Goal: Task Accomplishment & Management: Manage account settings

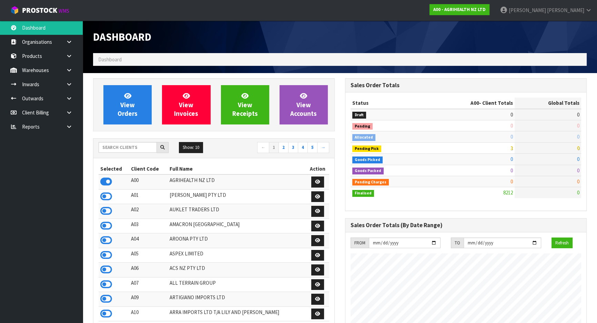
scroll to position [521, 252]
click at [122, 150] on input "text" at bounding box center [128, 147] width 58 height 11
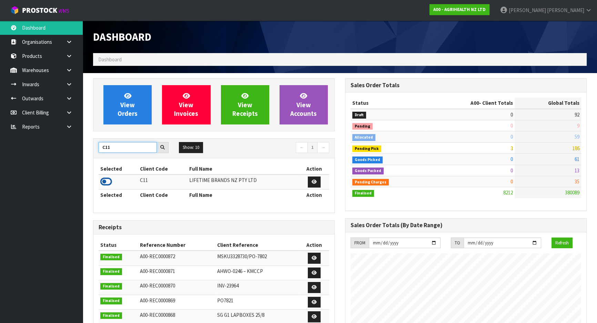
type input "C11"
click at [107, 182] on icon at bounding box center [106, 181] width 12 height 10
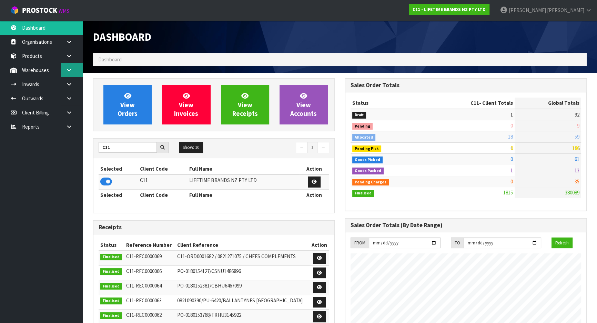
click at [69, 74] on link at bounding box center [72, 70] width 22 height 14
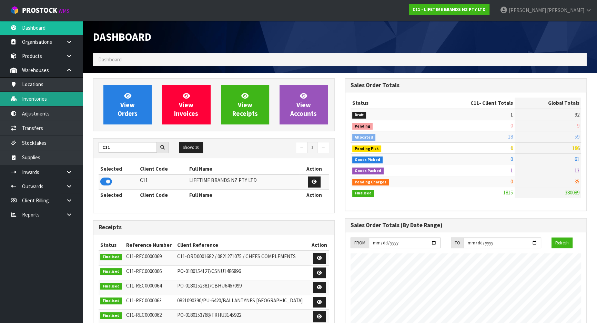
click at [73, 95] on link "Inventories" at bounding box center [41, 99] width 83 height 14
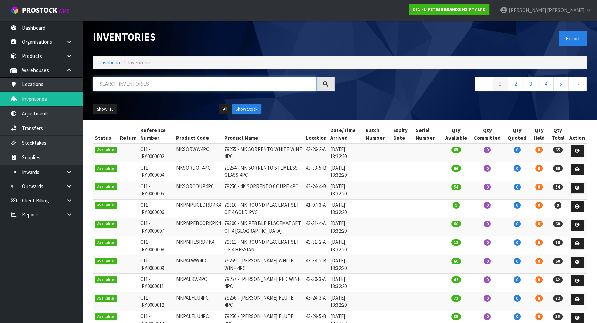
click at [114, 82] on input "text" at bounding box center [205, 84] width 224 height 15
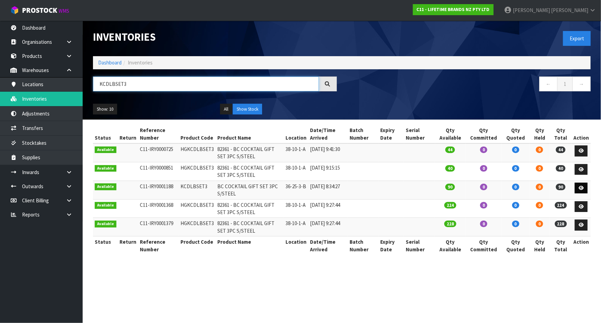
type input "KCDLBSET3"
click at [581, 189] on icon at bounding box center [581, 188] width 5 height 4
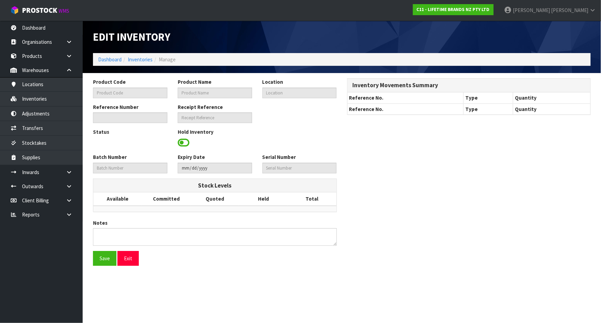
type input "KCDLBSET3"
type input "BC COCKTAIL GIFT SET 3PC S/STEEL"
type input "36-25-3-B"
type input "C11-IRY0001188"
type input "C11-REC0000035"
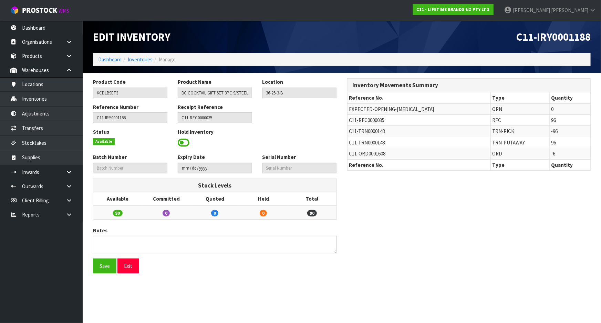
click at [184, 143] on span at bounding box center [184, 143] width 12 height 10
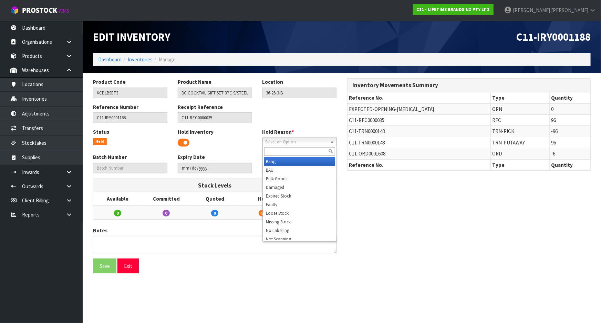
click at [327, 140] on span "Select an Option" at bounding box center [297, 142] width 62 height 8
click at [308, 179] on li "Bulk Goods" at bounding box center [299, 178] width 71 height 9
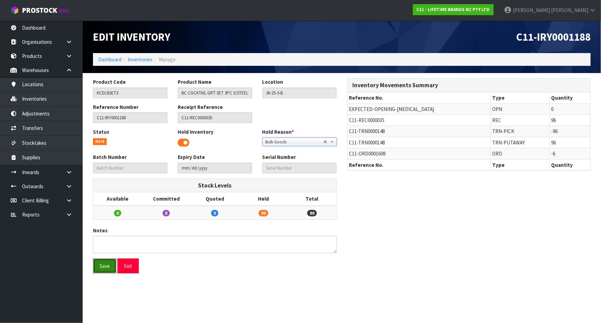
click at [102, 270] on button "Save" at bounding box center [104, 266] width 23 height 15
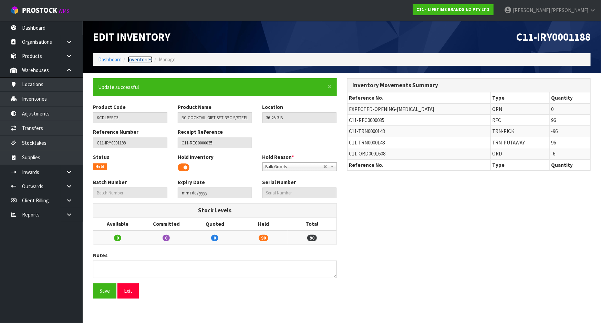
click at [141, 60] on link "Inventories" at bounding box center [140, 59] width 25 height 7
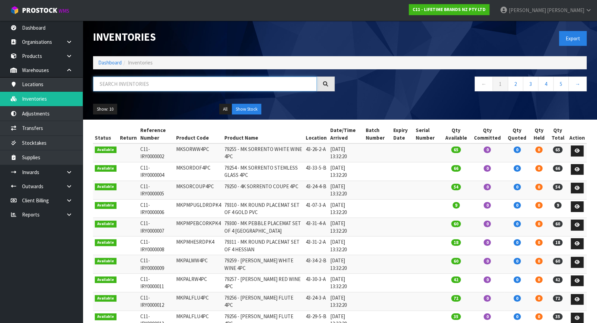
click at [136, 79] on input "text" at bounding box center [205, 84] width 224 height 15
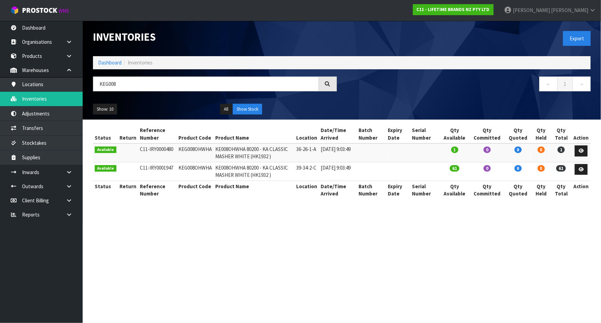
click at [193, 149] on td "KEG008OHWHA" at bounding box center [195, 152] width 37 height 19
copy td "KEG008OHWHA"
click at [114, 81] on input "KEG008" at bounding box center [206, 84] width 226 height 15
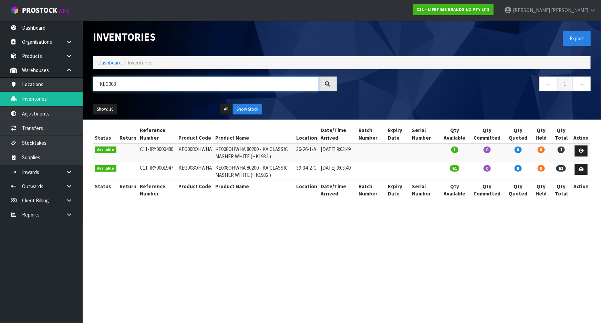
paste input "OHWHA"
type input "KEG008OHWHA"
click at [584, 149] on icon at bounding box center [581, 151] width 5 height 4
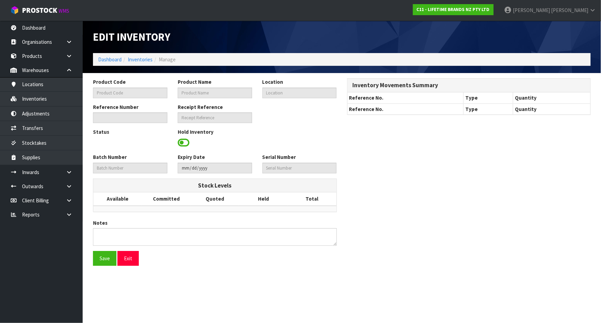
type input "KEG008OHWHA"
type input "KE008OHWHA 80200 - KA CLASSIC MASHER WHITE (HK1932 )"
type input "36-26-1-A"
type input "C11-IRY0000480"
type input "C11-REC0000008"
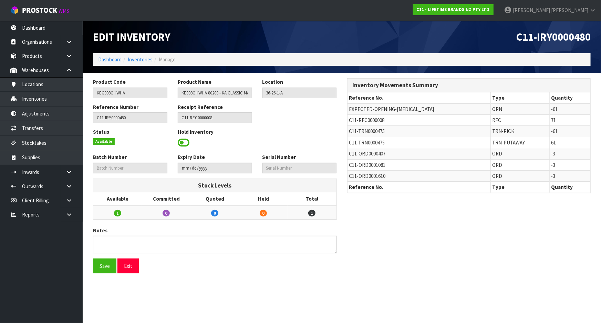
click at [185, 142] on span at bounding box center [184, 143] width 12 height 10
click at [275, 141] on span "Select an Option" at bounding box center [297, 142] width 62 height 8
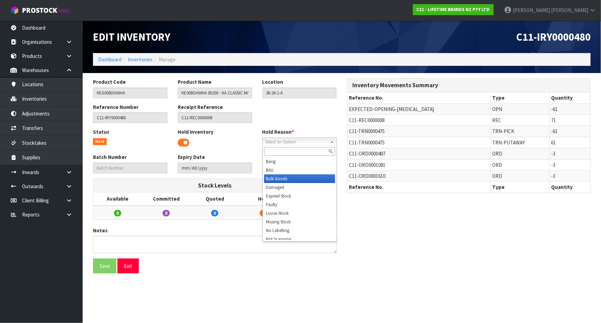
click at [285, 180] on li "Bulk Goods" at bounding box center [299, 178] width 71 height 9
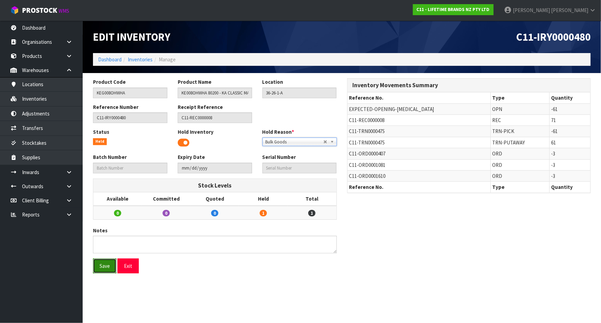
click at [108, 270] on button "Save" at bounding box center [104, 266] width 23 height 15
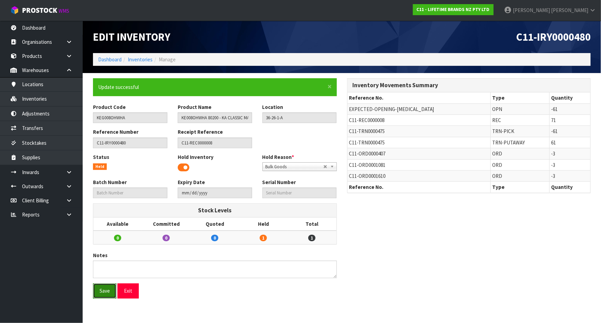
click at [106, 292] on button "Save" at bounding box center [104, 290] width 23 height 15
click at [150, 59] on link "Inventories" at bounding box center [140, 59] width 25 height 7
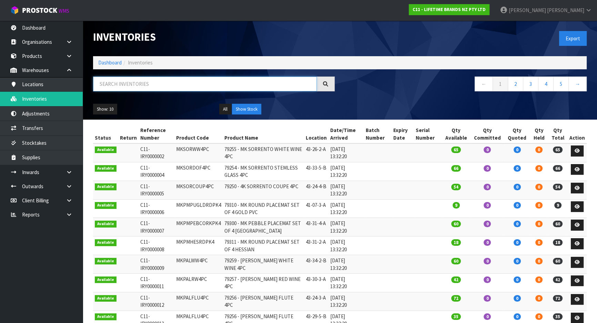
click at [138, 84] on input "text" at bounding box center [205, 84] width 224 height 15
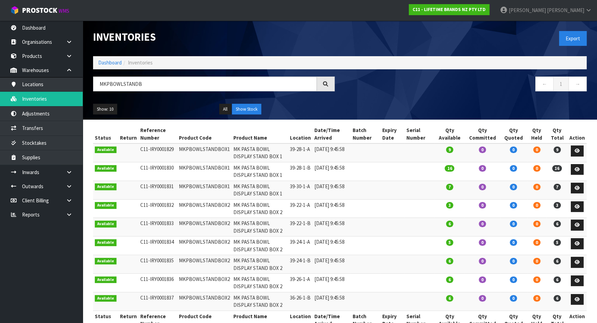
click at [221, 204] on td "MKPBOWLSTANDBOX2" at bounding box center [204, 208] width 54 height 19
copy td "MKPBOWLSTANDBOX2"
click at [156, 86] on input "MKPBOWLSTANDB" at bounding box center [205, 84] width 224 height 15
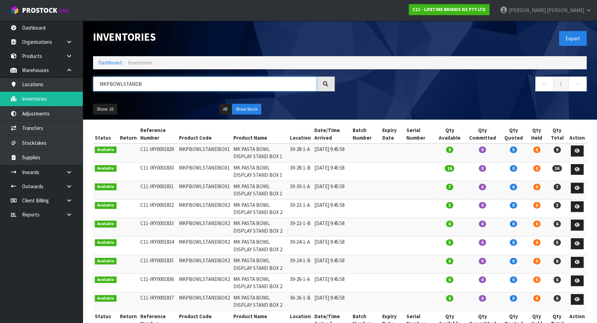
paste input "OX2"
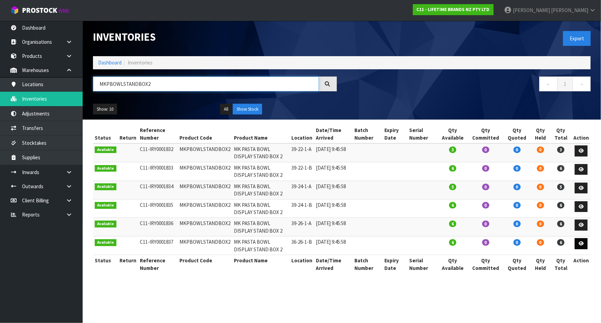
type input "MKPBOWLSTANDBOX2"
click at [582, 241] on icon at bounding box center [581, 243] width 5 height 4
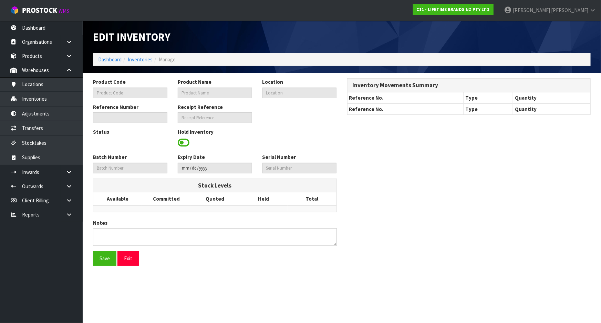
type input "MKPBOWLSTANDBOX2"
type input "MK PASTA BOWL DISPLAY STAND BOX 2"
type input "36-26-1-B"
type input "C11-IRY0001837"
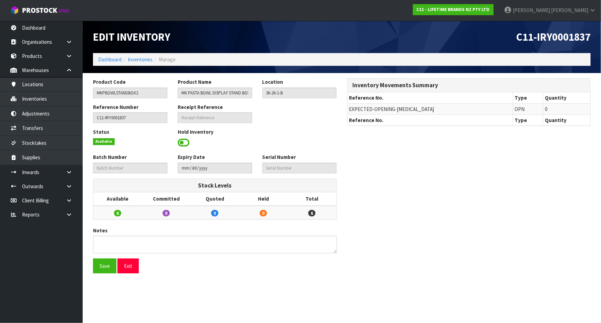
click at [187, 143] on span at bounding box center [184, 143] width 12 height 10
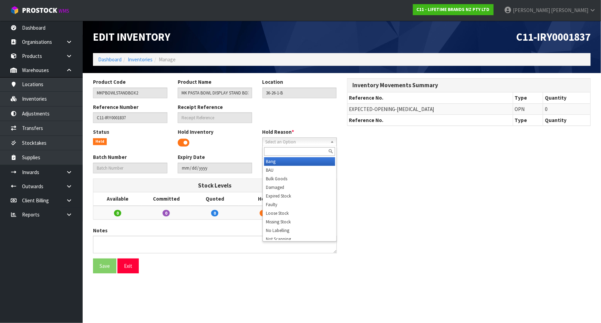
click at [266, 141] on span "Select an Option" at bounding box center [297, 142] width 62 height 8
click at [279, 178] on li "Bulk Goods" at bounding box center [299, 178] width 71 height 9
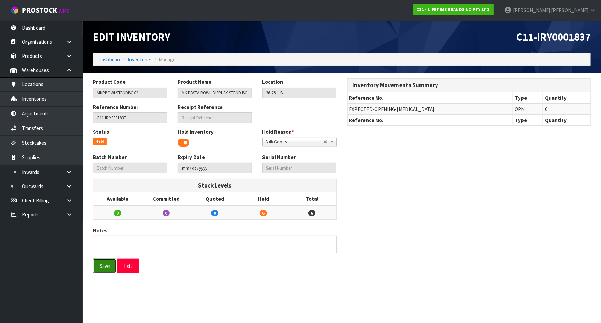
click at [108, 266] on button "Save" at bounding box center [104, 266] width 23 height 15
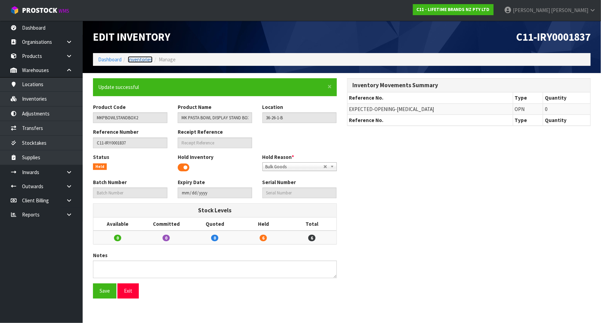
click at [140, 58] on link "Inventories" at bounding box center [140, 59] width 25 height 7
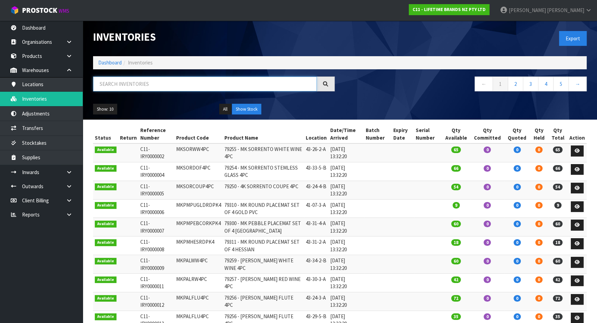
click at [135, 84] on input "text" at bounding box center [205, 84] width 224 height 15
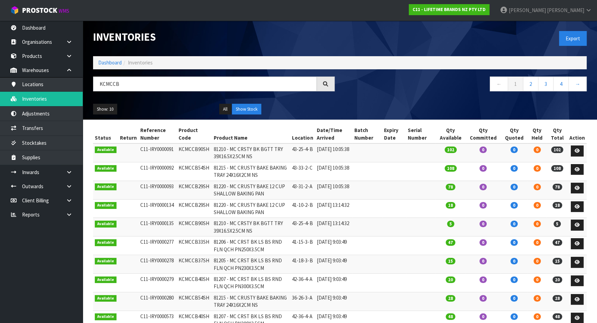
click at [199, 170] on td "KCMCCB54SH" at bounding box center [194, 171] width 35 height 19
copy td "KCMCCB54SH"
click at [126, 88] on input "KCMCCB" at bounding box center [205, 84] width 224 height 15
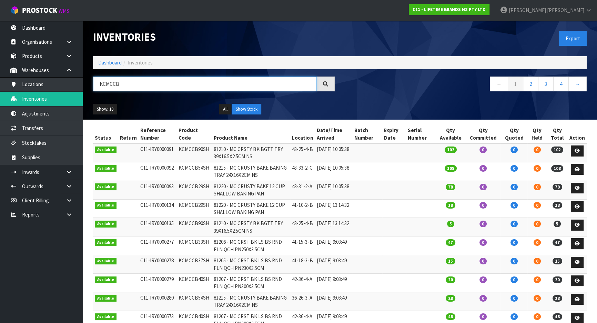
paste input "54SH"
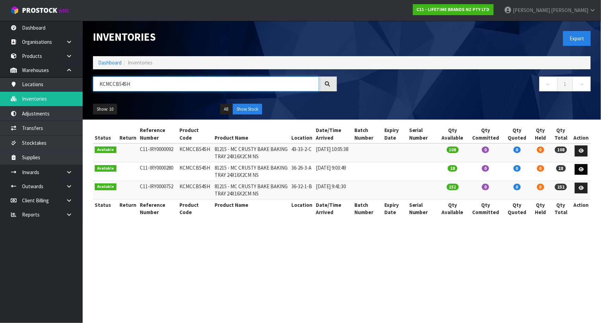
type input "KCMCCB54SH"
click at [584, 168] on icon at bounding box center [581, 169] width 5 height 4
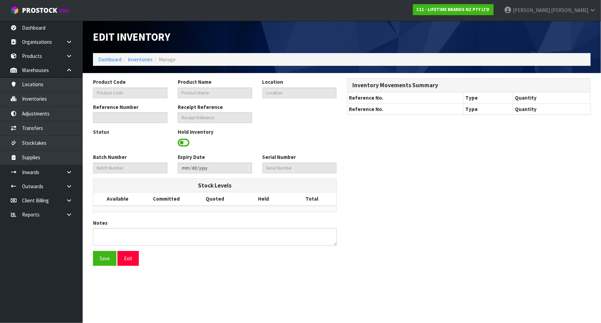
type input "KCMCCB54SH"
type input "81215 - MC CRUSTY BAKE BAKING TRAY 24X16X2CM NS"
type input "36-26-3-A"
type input "C11-IRY0000280"
type input "C11-REC0000008"
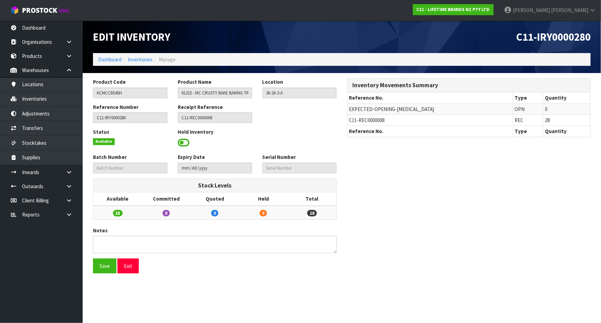
click at [188, 143] on span at bounding box center [184, 143] width 12 height 10
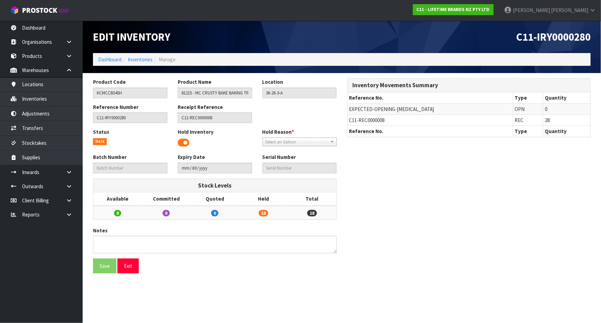
click at [268, 142] on span "Select an Option" at bounding box center [297, 142] width 62 height 8
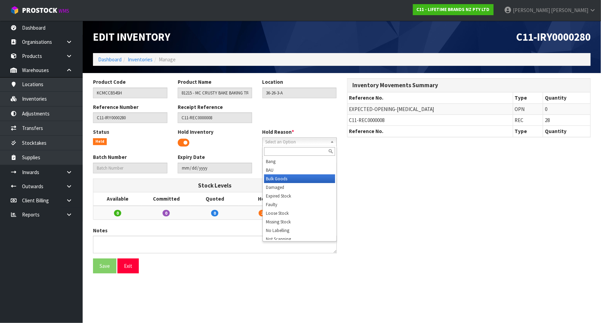
click at [282, 178] on li "Bulk Goods" at bounding box center [299, 178] width 71 height 9
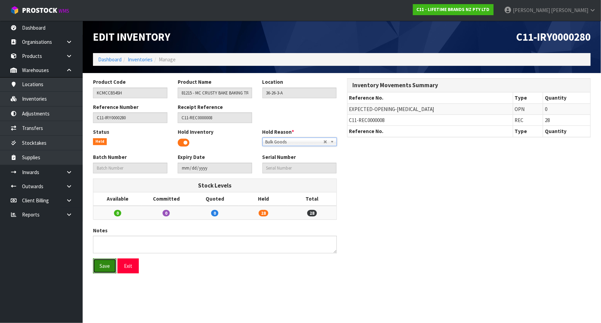
click at [111, 263] on button "Save" at bounding box center [104, 266] width 23 height 15
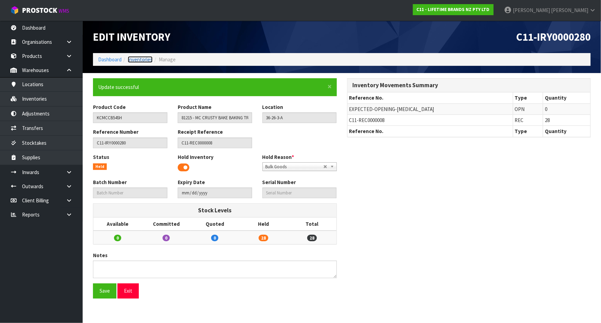
click at [138, 59] on link "Inventories" at bounding box center [140, 59] width 25 height 7
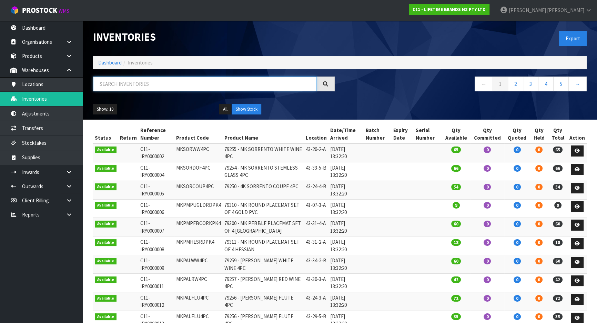
click at [142, 83] on input "text" at bounding box center [205, 84] width 224 height 15
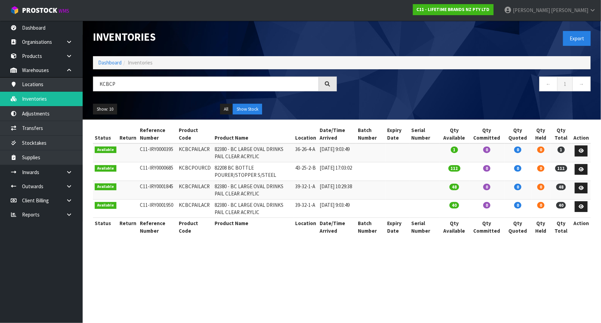
click at [200, 186] on td "KCBCPAILACR" at bounding box center [195, 190] width 36 height 19
copy td "KCBCPAILACR"
click at [119, 85] on input "KCBCP" at bounding box center [206, 84] width 226 height 15
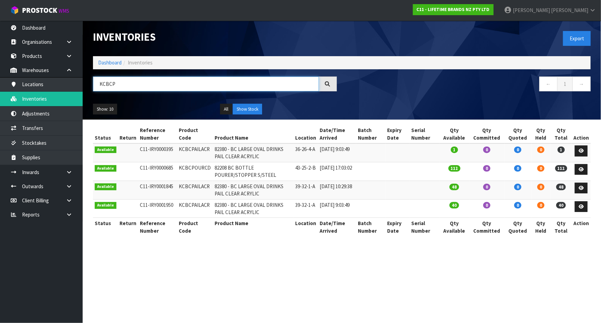
paste input "AILACR"
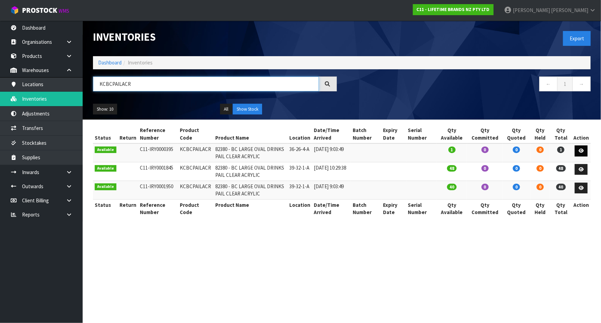
type input "KCBCPAILACR"
click at [582, 148] on link at bounding box center [581, 150] width 13 height 11
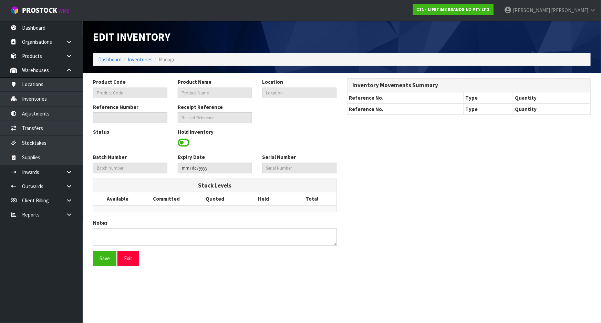
type input "KCBCPAILACR"
type input "82380 - BC LARGE OVAL DRINKS PAIL CLEAR ACRYLIC"
type input "36-26-4-A"
type input "C11-IRY0000395"
type input "C11-REC0000008"
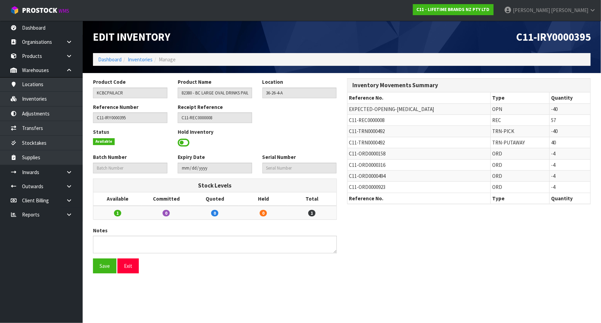
click at [181, 145] on span at bounding box center [184, 143] width 12 height 10
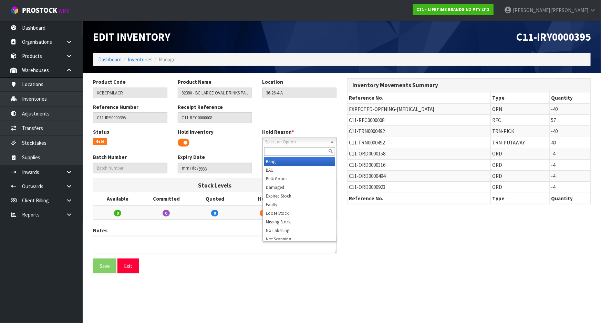
click at [296, 143] on span "Select an Option" at bounding box center [297, 142] width 62 height 8
click at [291, 175] on li "Bulk Goods" at bounding box center [299, 178] width 71 height 9
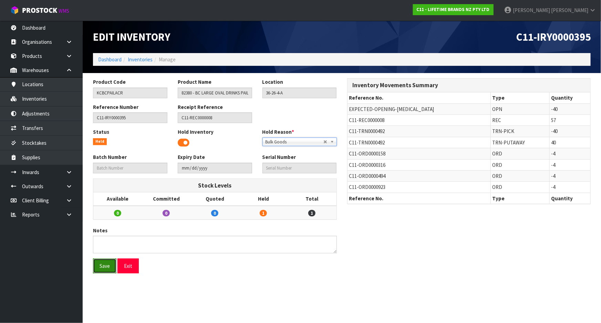
click at [105, 266] on button "Save" at bounding box center [104, 266] width 23 height 15
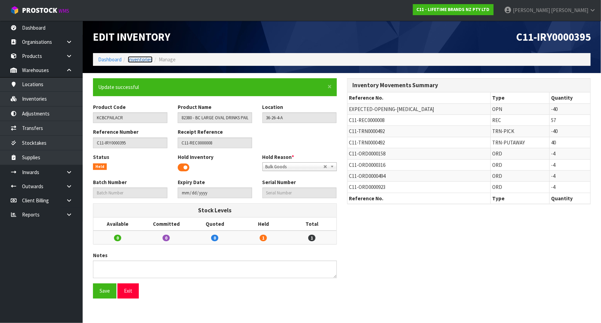
click at [138, 59] on link "Inventories" at bounding box center [140, 59] width 25 height 7
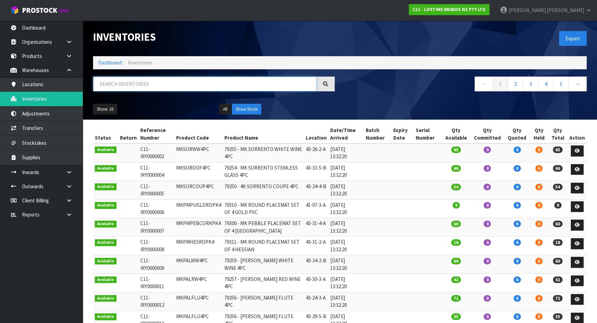
click at [147, 81] on input "text" at bounding box center [205, 84] width 224 height 15
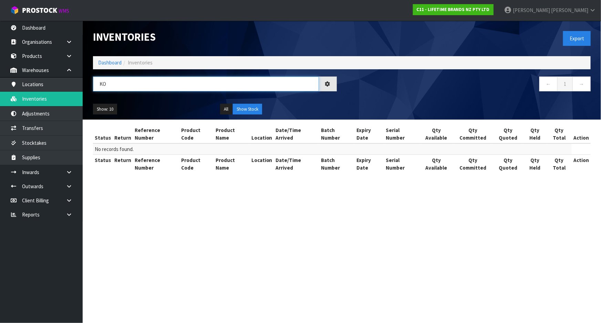
type input "K"
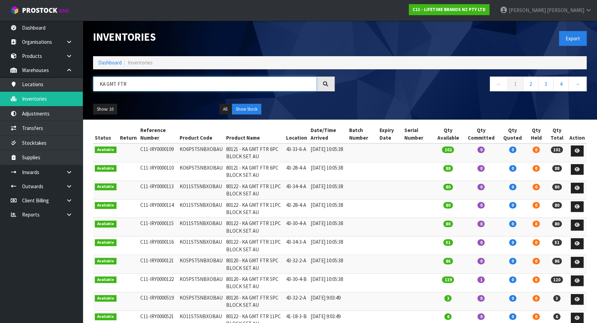
click at [146, 82] on input "KA GMT FTR" at bounding box center [205, 84] width 224 height 15
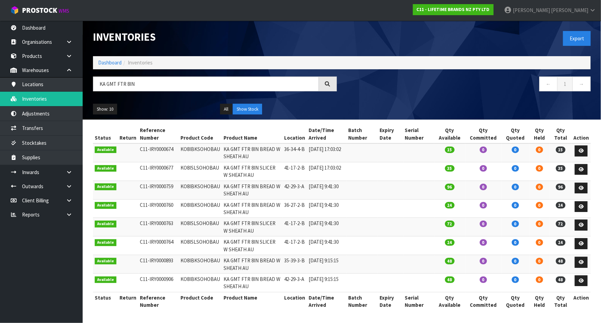
click at [202, 149] on td "KO8IBKSOHOBAU" at bounding box center [200, 152] width 43 height 19
copy td "KO8IBKSOHOBAU"
click at [144, 80] on input "KA GMT FTR 8IN" at bounding box center [206, 84] width 226 height 15
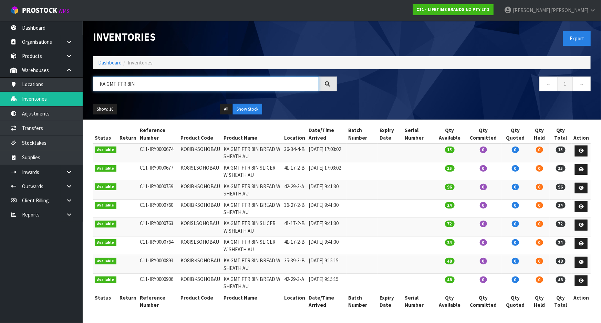
click at [144, 80] on input "KA GMT FTR 8IN" at bounding box center [206, 84] width 226 height 15
paste input "O8IBKSOHOBAU"
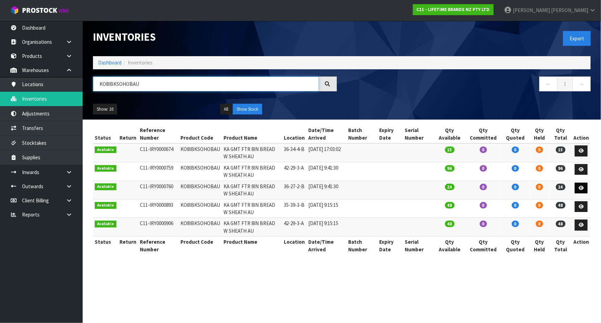
type input "KO8IBKSOHOBAU"
click at [584, 190] on link at bounding box center [581, 188] width 13 height 11
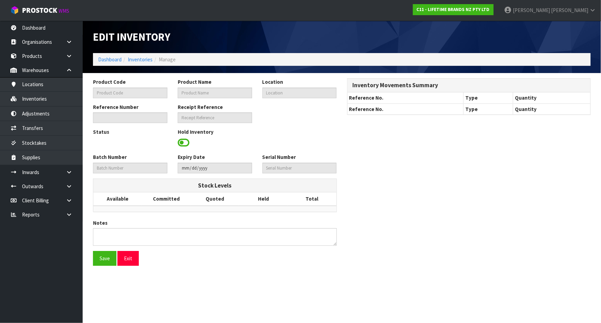
type input "KO8IBKSOHOBAU"
type input "KA GMT FTR 8IN BREAD W SHEATH AU"
type input "36-27-2-B"
type input "C11-IRY0000760"
type input "C11-REC0000006"
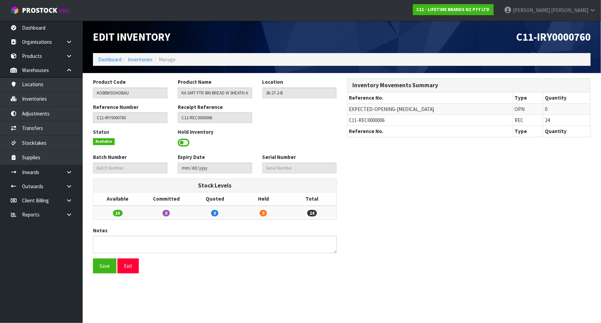
click at [180, 142] on span at bounding box center [184, 143] width 12 height 10
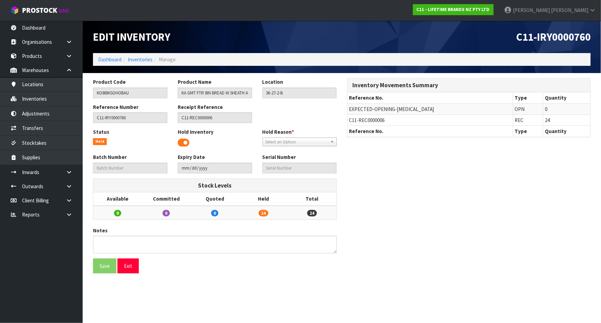
click at [315, 141] on span "Select an Option" at bounding box center [297, 142] width 62 height 8
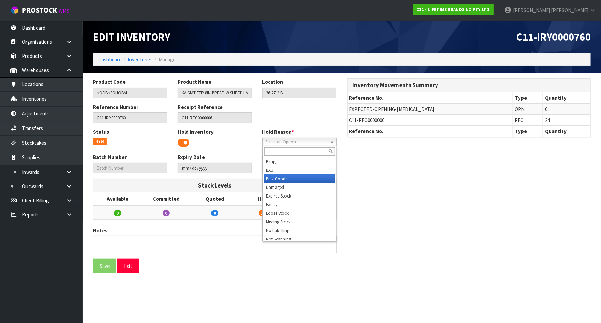
click at [311, 181] on li "Bulk Goods" at bounding box center [299, 178] width 71 height 9
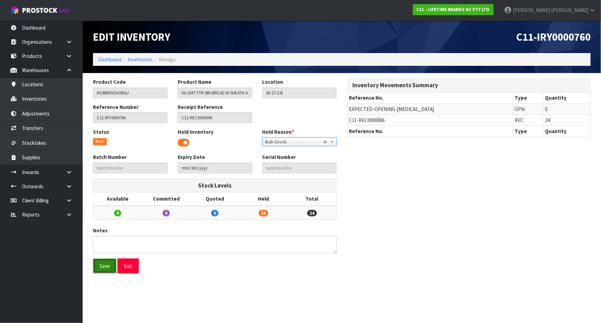
click at [108, 269] on button "Save" at bounding box center [104, 266] width 23 height 15
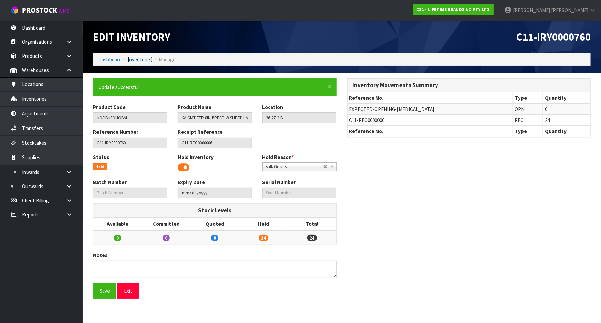
click at [138, 60] on link "Inventories" at bounding box center [140, 59] width 25 height 7
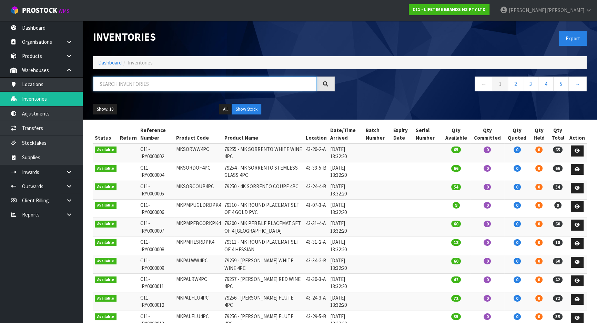
click at [132, 82] on input "text" at bounding box center [205, 84] width 224 height 15
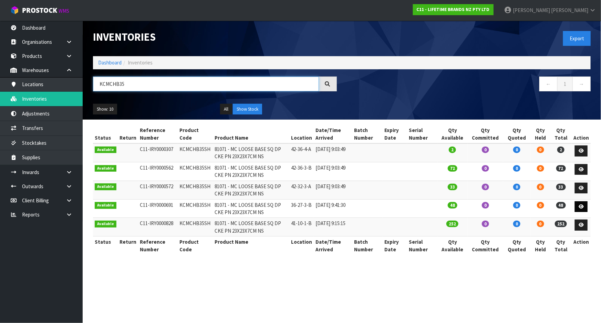
type input "KCMCHB35"
click at [583, 203] on link at bounding box center [581, 206] width 13 height 11
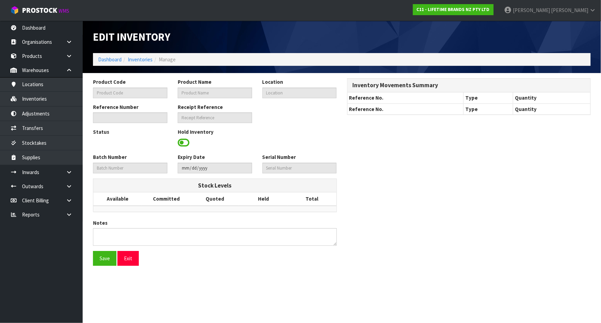
type input "KCMCHB35SH"
type input "81071 - MC LOOSE BASE SQ DP CKE PN 23X23X7CM NS"
type input "36-27-3-B"
type input "C11-IRY0000691"
type input "C11-REC0000006"
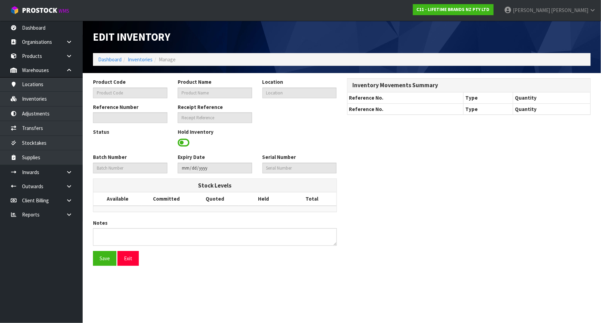
type textarea "AU$"
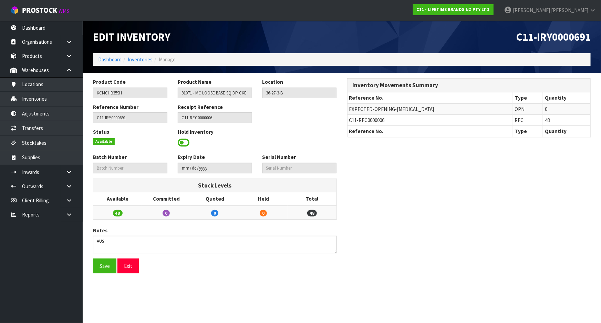
click at [182, 142] on span at bounding box center [184, 143] width 12 height 10
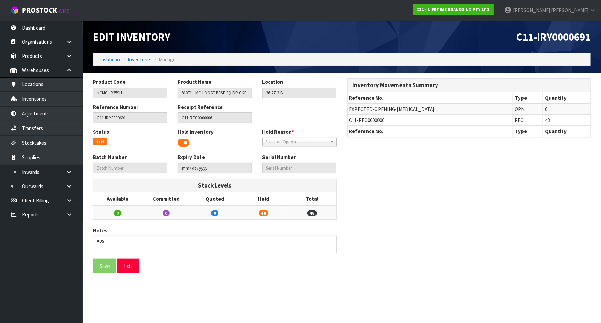
click at [283, 141] on span "Select an Option" at bounding box center [297, 142] width 62 height 8
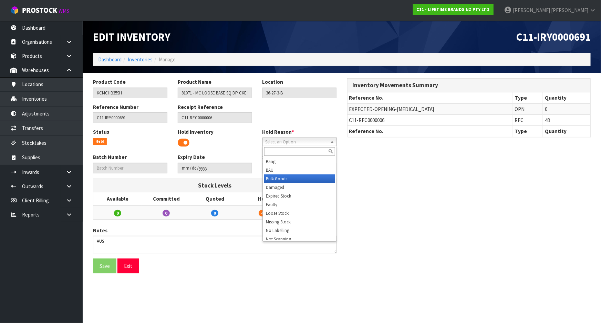
drag, startPoint x: 286, startPoint y: 179, endPoint x: 243, endPoint y: 197, distance: 46.2
click at [285, 179] on li "Bulk Goods" at bounding box center [299, 178] width 71 height 9
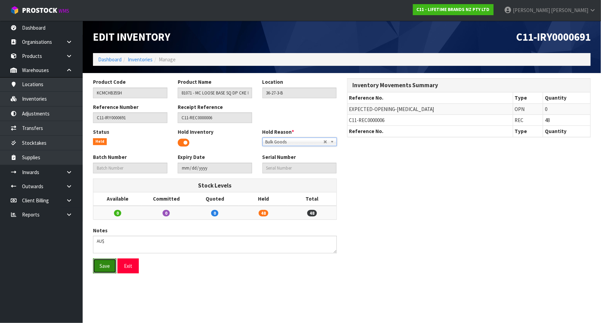
click at [105, 265] on button "Save" at bounding box center [104, 266] width 23 height 15
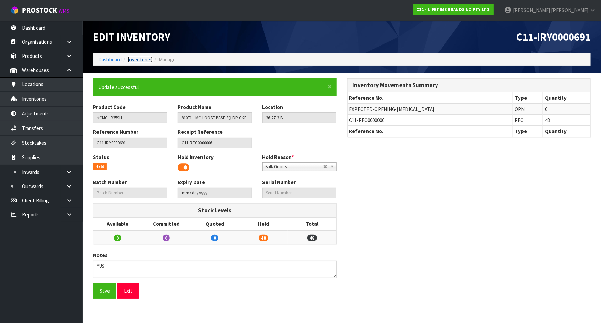
click at [143, 60] on link "Inventories" at bounding box center [140, 59] width 25 height 7
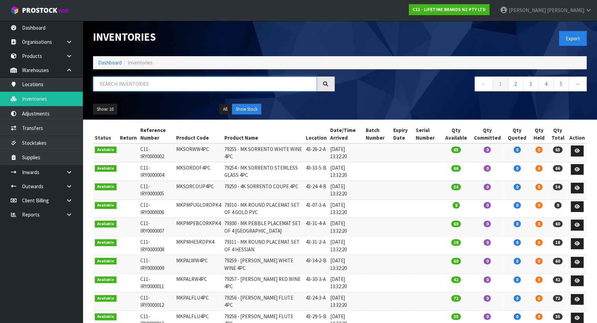
click at [162, 87] on input "text" at bounding box center [205, 84] width 224 height 15
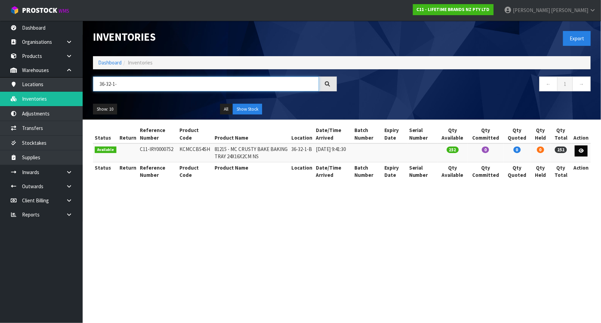
type input "36-32-1-"
click at [580, 151] on icon at bounding box center [581, 151] width 5 height 4
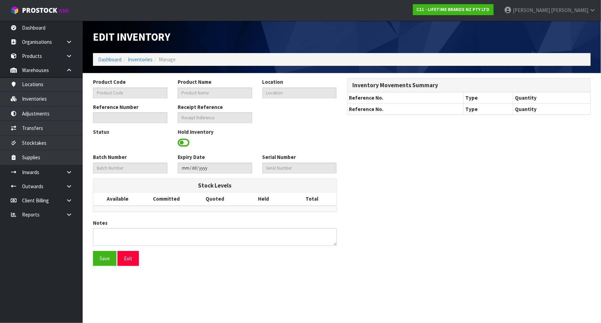
type input "KCMCCB54SH"
type input "81215 - MC CRUSTY BAKE BAKING TRAY 24X16X2CM NS"
type input "36-32-1-B"
type input "C11-IRY0000752"
type input "C11-REC0000006"
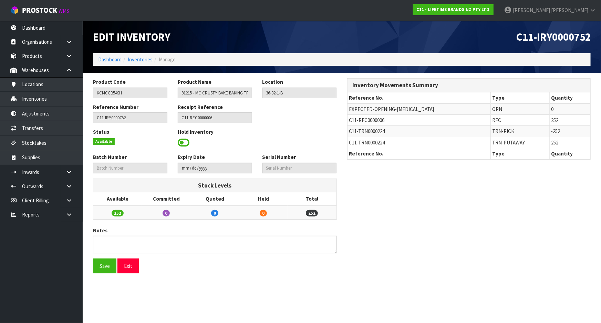
click at [185, 145] on span at bounding box center [184, 143] width 12 height 10
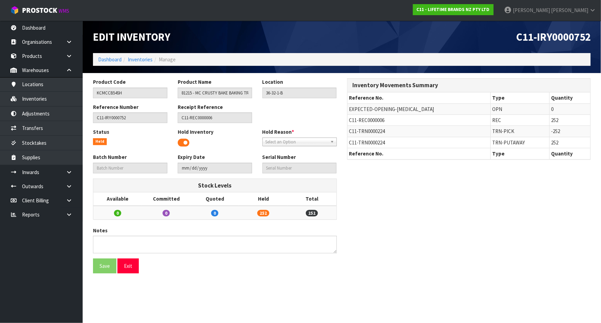
click at [287, 145] on span "Select an Option" at bounding box center [297, 142] width 62 height 8
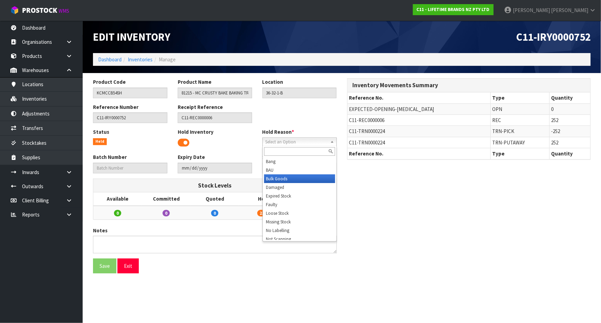
click at [286, 174] on li "Bulk Goods" at bounding box center [299, 178] width 71 height 9
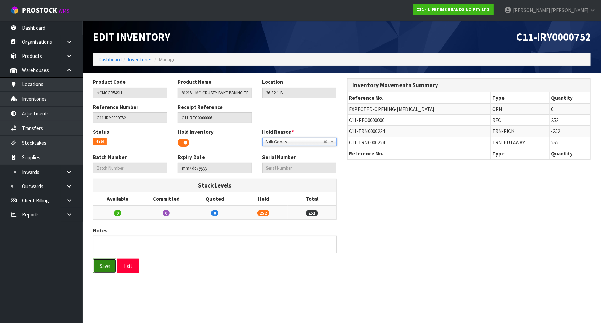
click at [109, 269] on button "Save" at bounding box center [104, 266] width 23 height 15
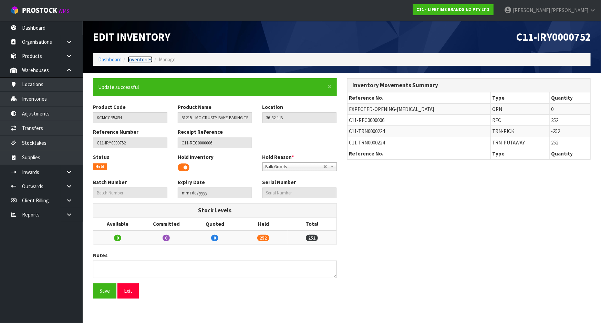
click at [148, 62] on link "Inventories" at bounding box center [140, 59] width 25 height 7
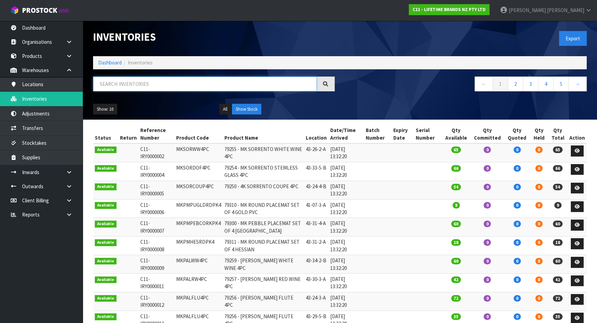
click at [226, 87] on input "text" at bounding box center [205, 84] width 224 height 15
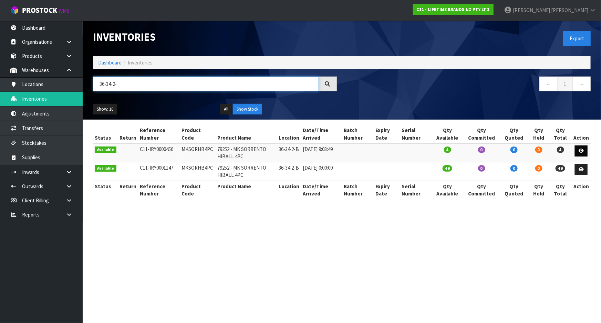
type input "36-34-2-"
click at [582, 150] on icon at bounding box center [581, 151] width 5 height 4
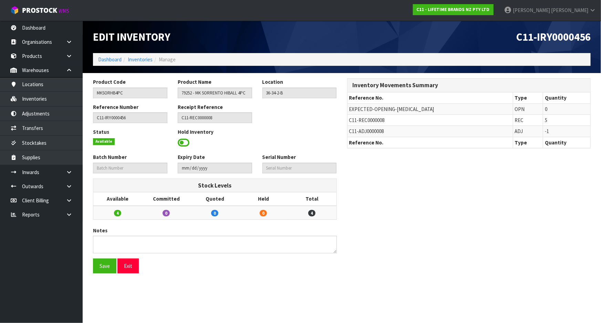
click at [184, 145] on span at bounding box center [184, 143] width 12 height 10
click at [270, 143] on span "Select an Option" at bounding box center [297, 142] width 62 height 8
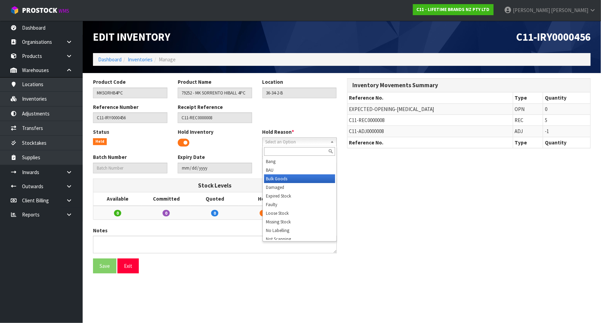
click at [276, 176] on li "Bulk Goods" at bounding box center [299, 178] width 71 height 9
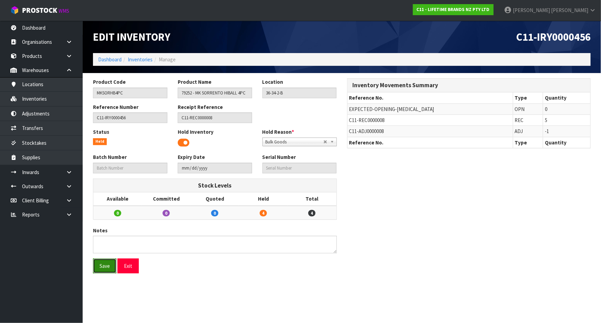
click at [110, 267] on button "Save" at bounding box center [104, 266] width 23 height 15
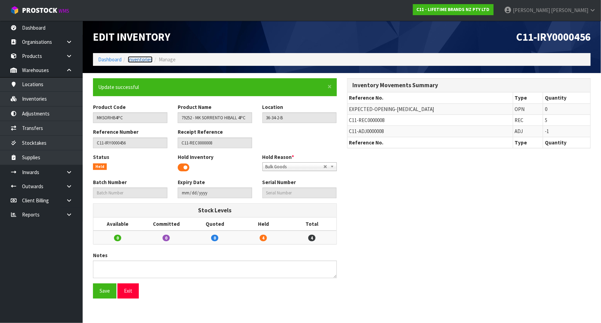
click at [141, 60] on link "Inventories" at bounding box center [140, 59] width 25 height 7
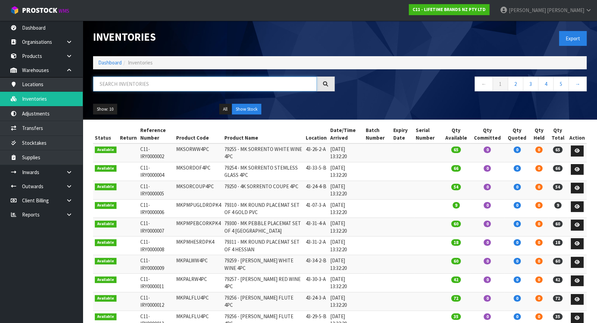
click at [149, 83] on input "text" at bounding box center [205, 84] width 224 height 15
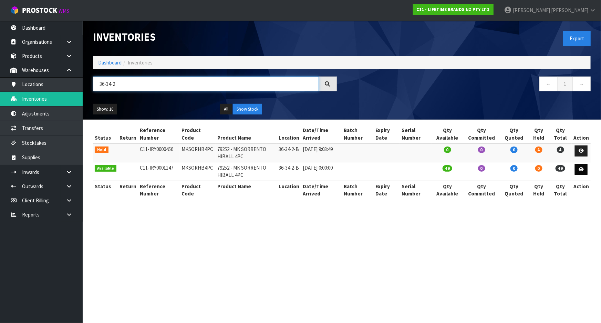
type input "36-34-2"
click at [580, 168] on icon at bounding box center [581, 169] width 5 height 4
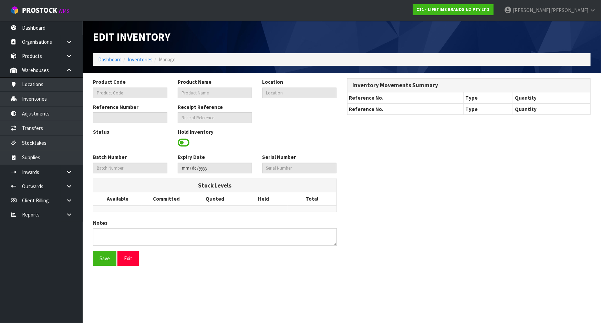
type input "MKSORHB4PC"
type input "79252 - MK SORRENTO HIBALL 4PC"
type input "36-34-2-B"
type input "C11-IRY0001147"
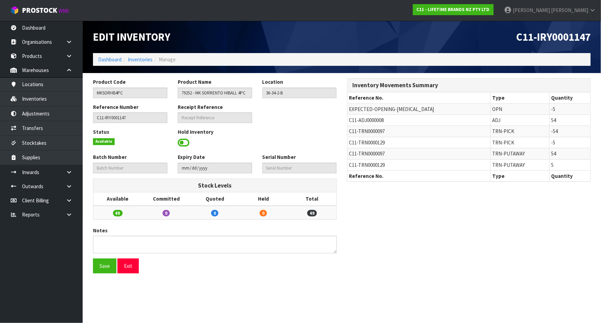
click at [182, 141] on span at bounding box center [184, 143] width 12 height 10
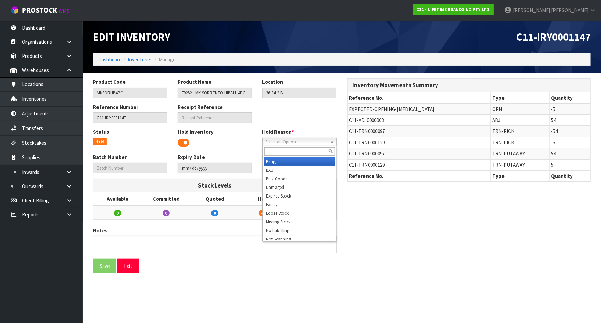
click at [296, 143] on span "Select an Option" at bounding box center [297, 142] width 62 height 8
click at [290, 179] on li "Bulk Goods" at bounding box center [299, 178] width 71 height 9
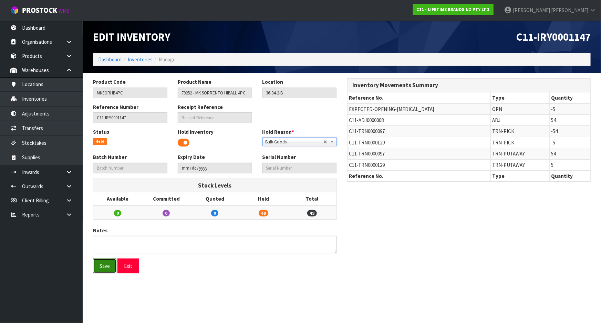
click at [101, 267] on button "Save" at bounding box center [104, 266] width 23 height 15
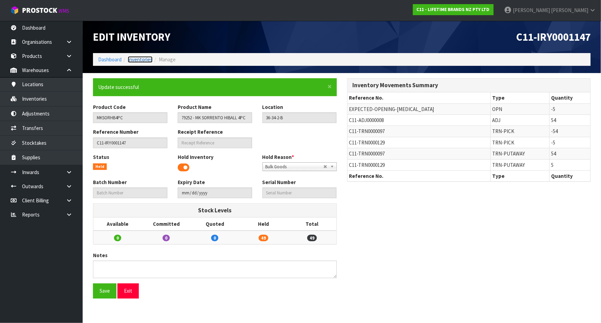
click at [147, 59] on link "Inventories" at bounding box center [140, 59] width 25 height 7
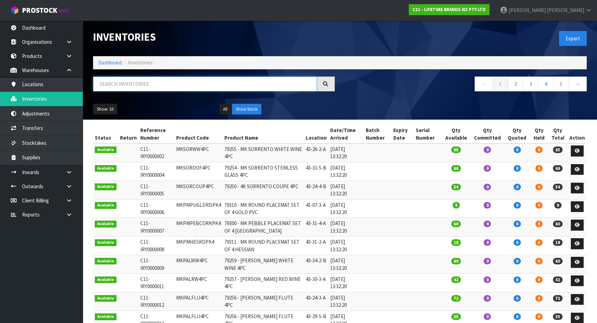
click at [148, 83] on input "text" at bounding box center [205, 84] width 224 height 15
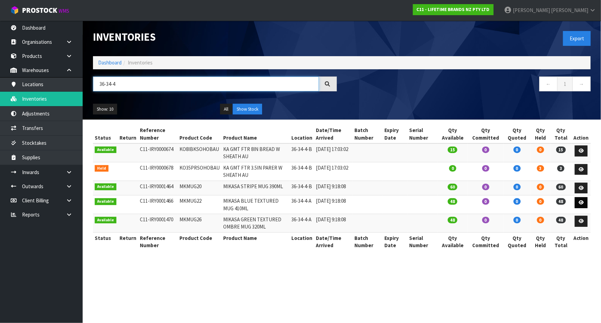
type input "36-34-4"
click at [582, 204] on icon at bounding box center [581, 202] width 5 height 4
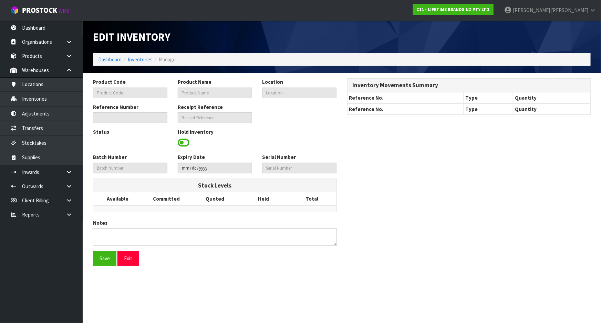
type input "MKMUG22"
type input "MIKASA BLUE TEXTURED MUG 410ML"
type input "36-34-4-A"
type input "C11-IRY0001466"
type input "C11-REC0000046"
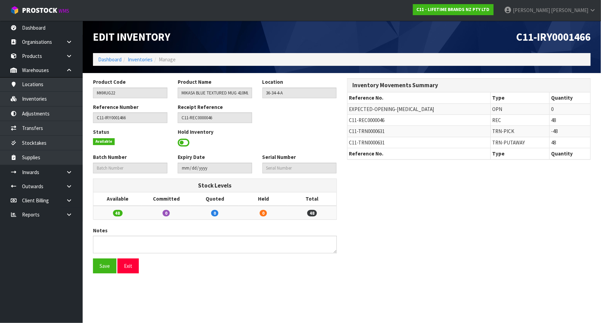
click at [185, 143] on span at bounding box center [184, 143] width 12 height 10
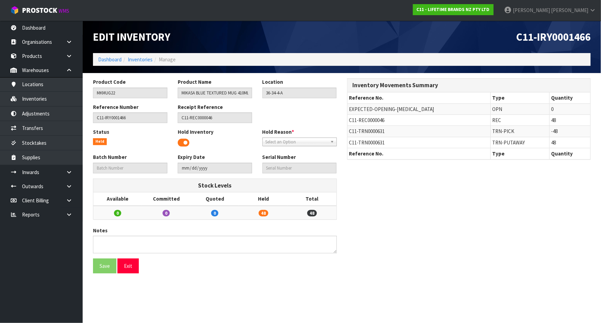
click at [328, 140] on link "Select an Option" at bounding box center [300, 142] width 74 height 9
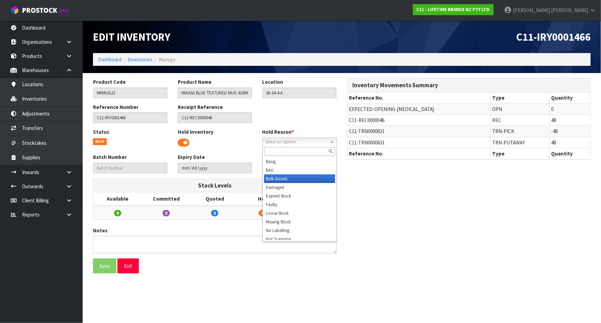
click at [304, 180] on li "Bulk Goods" at bounding box center [299, 178] width 71 height 9
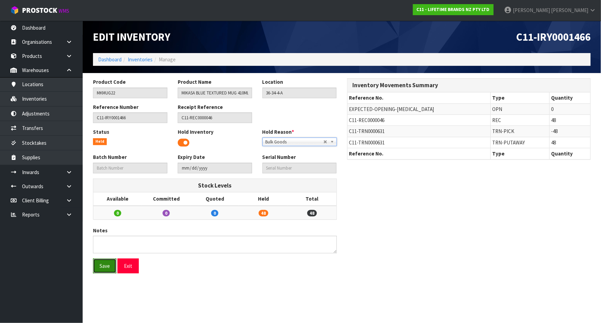
click at [103, 271] on button "Save" at bounding box center [104, 266] width 23 height 15
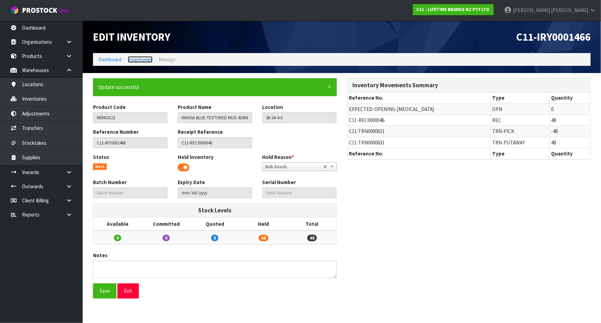
click at [147, 59] on link "Inventories" at bounding box center [140, 59] width 25 height 7
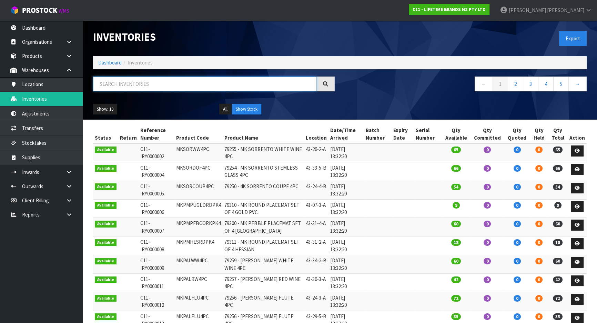
click at [163, 87] on input "text" at bounding box center [205, 84] width 224 height 15
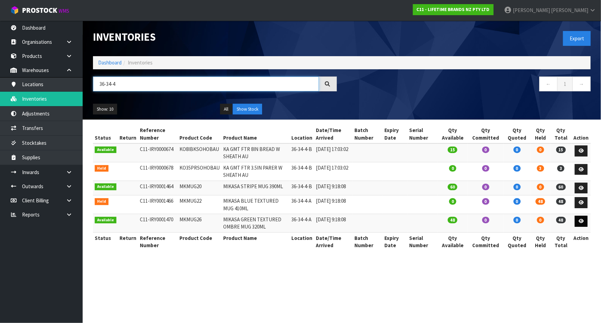
type input "36-34-4"
click at [583, 223] on icon at bounding box center [581, 221] width 5 height 4
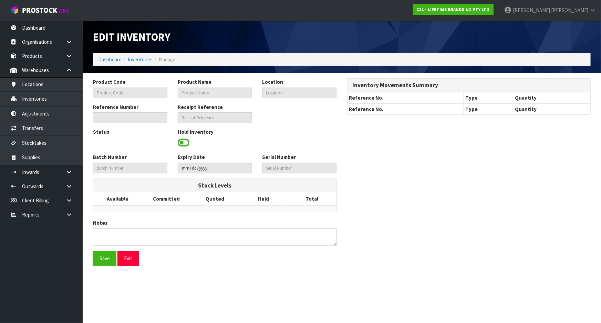
type input "MKMUG26"
type input "MIKASA GREEN TEXTURED OMBRE MUG 320ML"
type input "36-34-4-A"
type input "C11-IRY0001470"
type input "C11-REC0000046"
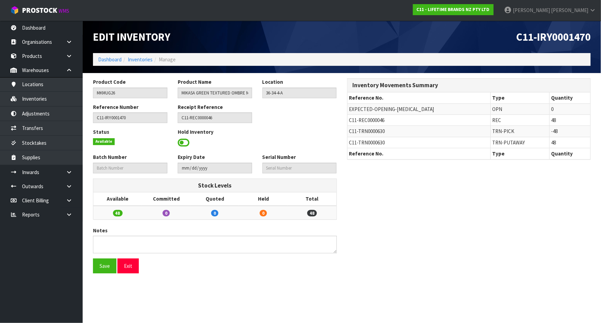
click at [187, 142] on span at bounding box center [184, 143] width 12 height 10
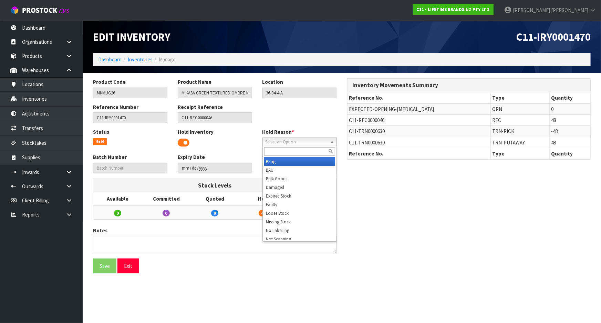
click at [316, 141] on span "Select an Option" at bounding box center [297, 142] width 62 height 8
click at [303, 180] on li "Bulk Goods" at bounding box center [299, 178] width 71 height 9
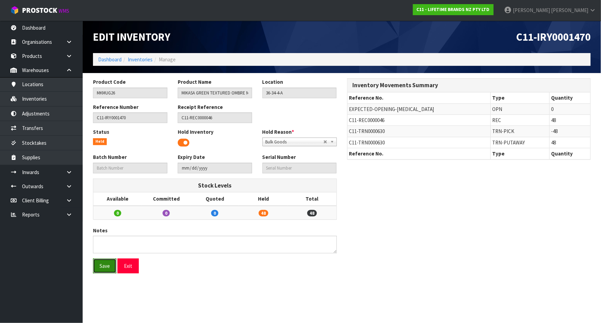
click at [100, 263] on button "Save" at bounding box center [104, 266] width 23 height 15
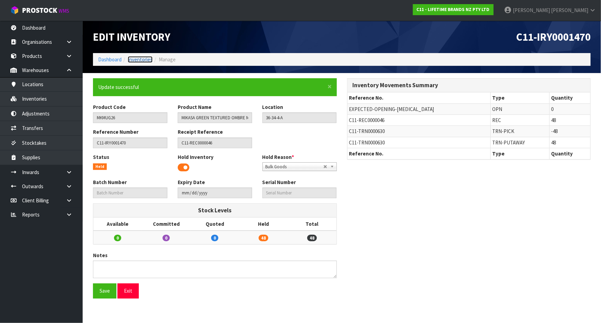
click at [139, 62] on link "Inventories" at bounding box center [140, 59] width 25 height 7
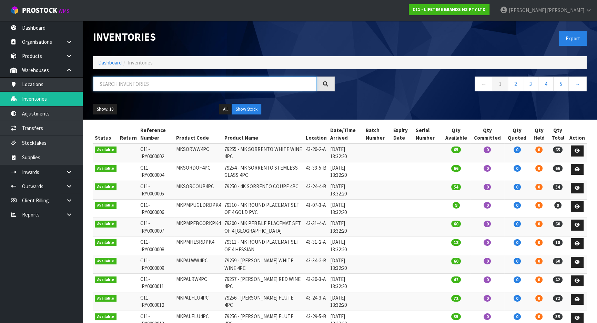
click at [149, 88] on input "text" at bounding box center [205, 84] width 224 height 15
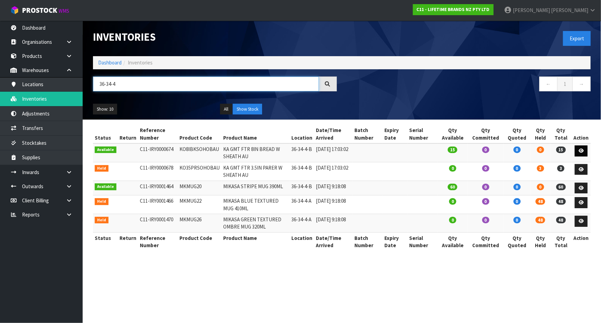
type input "36-34-4"
click at [584, 151] on icon at bounding box center [581, 151] width 5 height 4
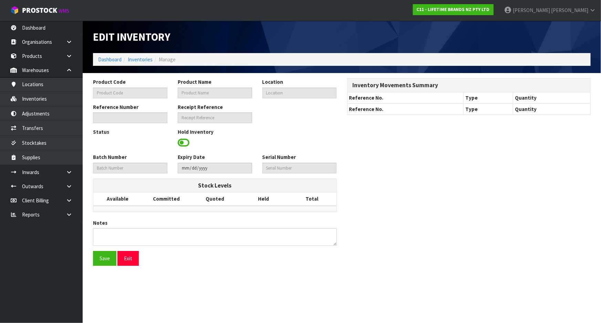
type input "KO8IBKSOHOBAU"
type input "KA GMT FTR 8IN BREAD W SHEATH AU"
type input "36-34-4-B"
type input "C11-IRY0000674"
type input "C11-REC0000011"
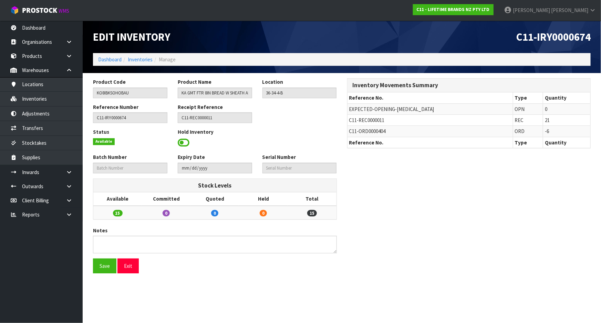
click at [183, 144] on span at bounding box center [184, 143] width 12 height 10
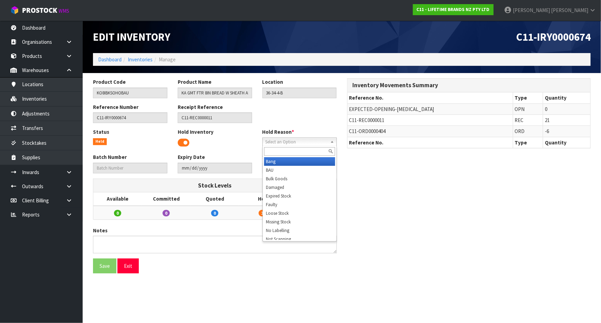
click at [295, 143] on span "Select an Option" at bounding box center [297, 142] width 62 height 8
click at [293, 180] on li "Bulk Goods" at bounding box center [299, 178] width 71 height 9
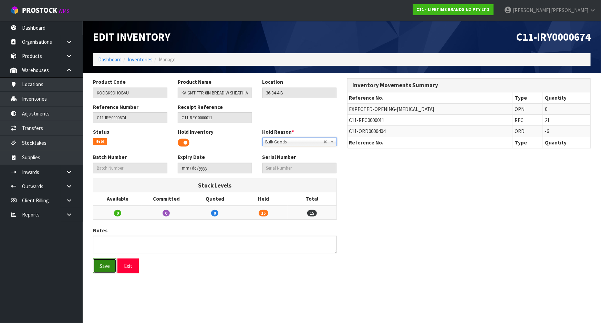
click at [110, 266] on button "Save" at bounding box center [104, 266] width 23 height 15
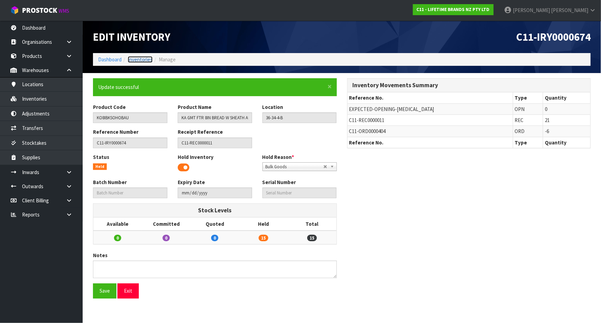
click at [138, 62] on link "Inventories" at bounding box center [140, 59] width 25 height 7
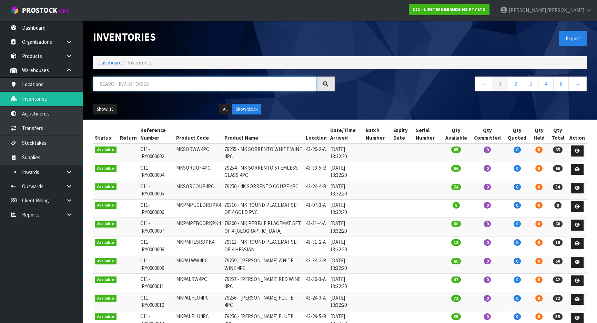
click at [170, 80] on input "text" at bounding box center [205, 84] width 224 height 15
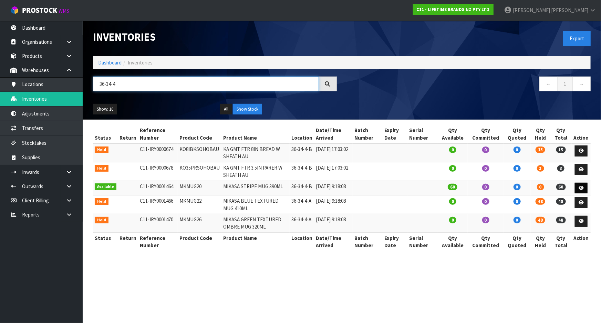
type input "36-34-4"
click at [579, 189] on link at bounding box center [581, 188] width 13 height 11
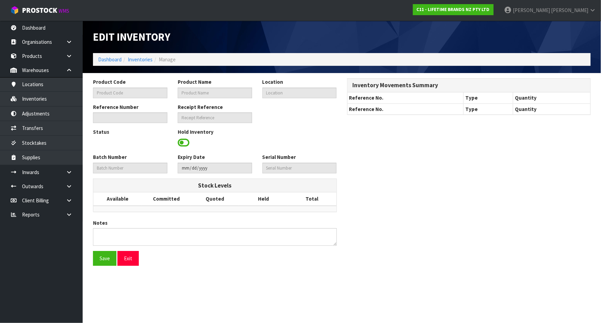
type input "MKMUG20"
type input "MIKASA STRIPE MUG 390ML"
type input "36-34-4-B"
type input "C11-IRY0001464"
type input "C11-REC0000046"
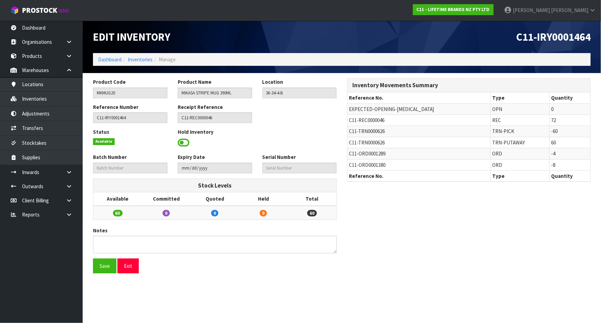
click at [181, 143] on span at bounding box center [184, 143] width 12 height 10
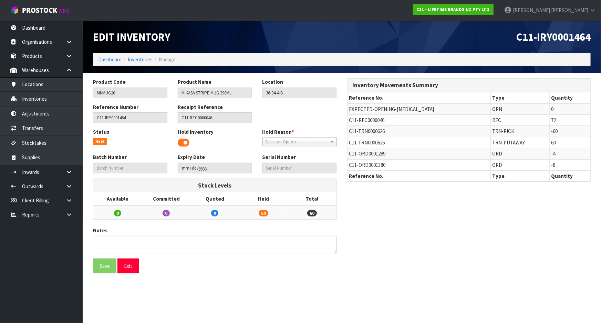
click at [281, 142] on span "Select an Option" at bounding box center [297, 142] width 62 height 8
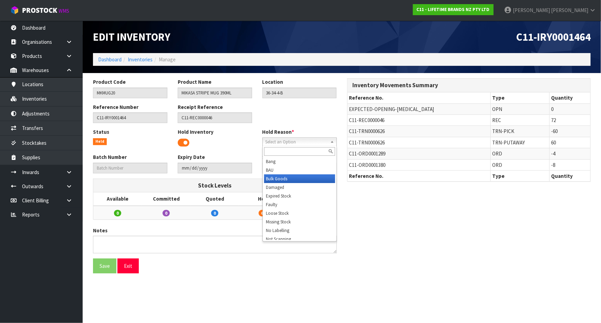
click at [282, 180] on li "Bulk Goods" at bounding box center [299, 178] width 71 height 9
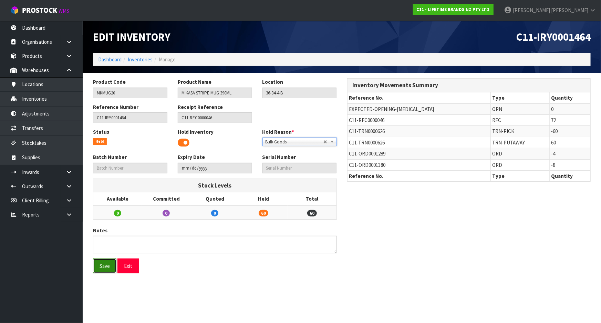
click at [109, 272] on button "Save" at bounding box center [104, 266] width 23 height 15
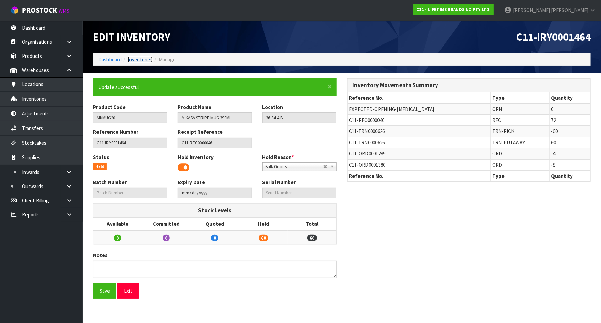
click at [133, 60] on link "Inventories" at bounding box center [140, 59] width 25 height 7
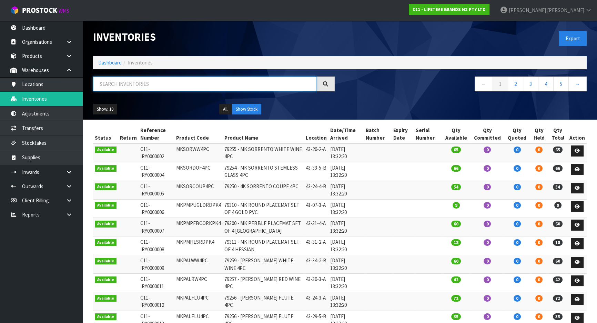
click at [186, 84] on input "text" at bounding box center [205, 84] width 224 height 15
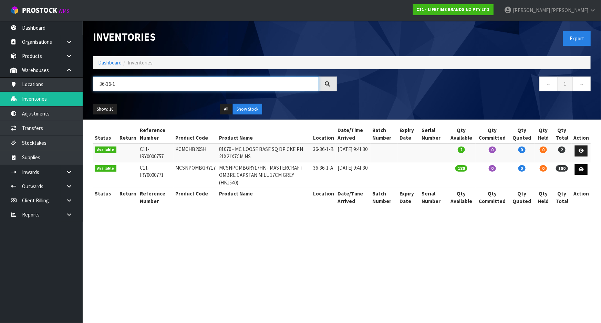
type input "36-36-1"
click at [582, 172] on link at bounding box center [581, 169] width 13 height 11
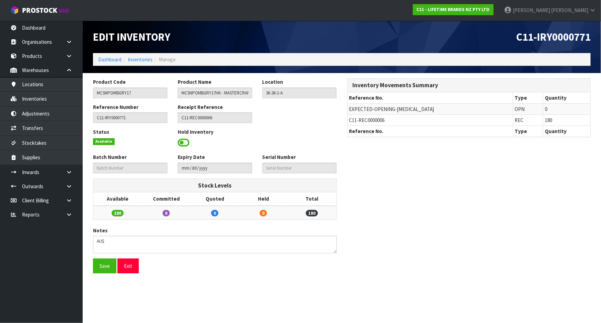
click at [181, 142] on span at bounding box center [184, 143] width 12 height 10
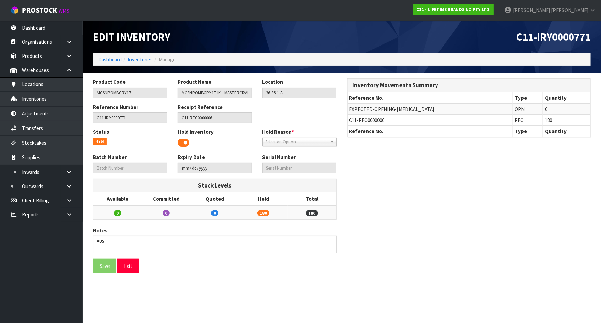
click at [301, 139] on span "Select an Option" at bounding box center [297, 142] width 62 height 8
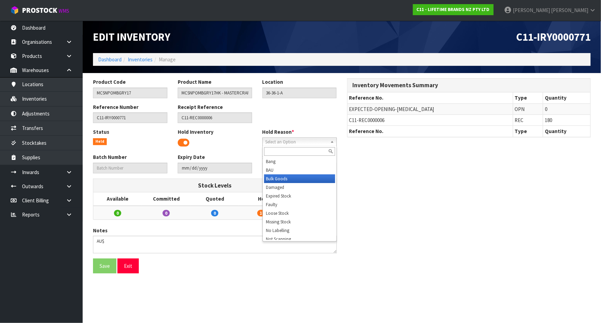
click at [298, 180] on li "Bulk Goods" at bounding box center [299, 178] width 71 height 9
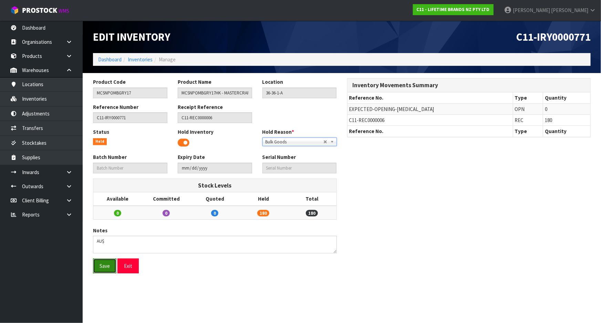
click at [98, 263] on button "Save" at bounding box center [104, 266] width 23 height 15
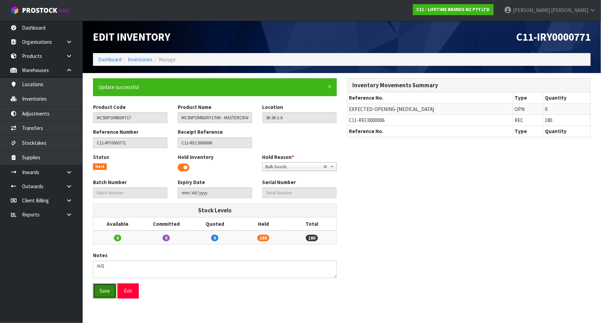
click at [106, 291] on button "Save" at bounding box center [104, 290] width 23 height 15
click at [139, 62] on link "Inventories" at bounding box center [140, 59] width 25 height 7
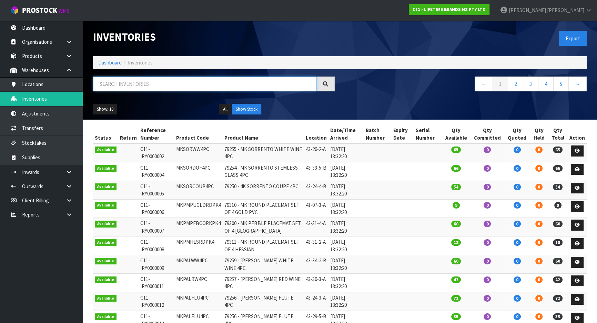
click at [198, 88] on input "text" at bounding box center [205, 84] width 224 height 15
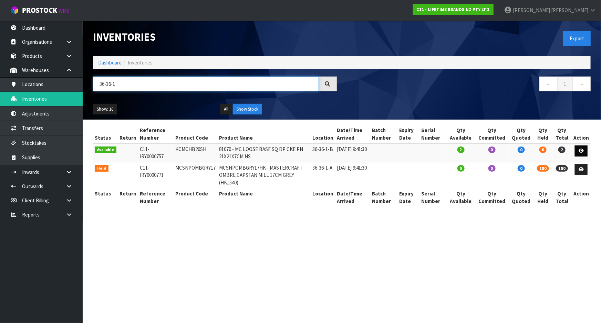
type input "36-36-1"
click at [581, 150] on icon at bounding box center [581, 151] width 5 height 4
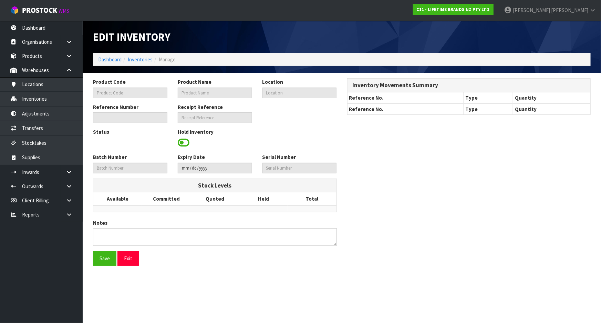
type input "KCMCHB26SH"
type input "81070 - MC LOOSE BASE SQ DP CKE PN 21X21X7CM NS"
type input "36-36-1-B"
type input "C11-IRY0000757"
type input "C11-REC0000006"
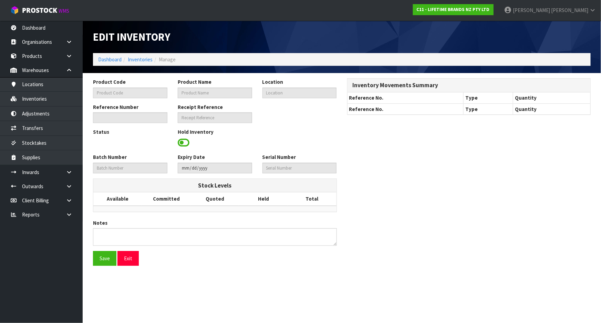
type textarea "AU$"
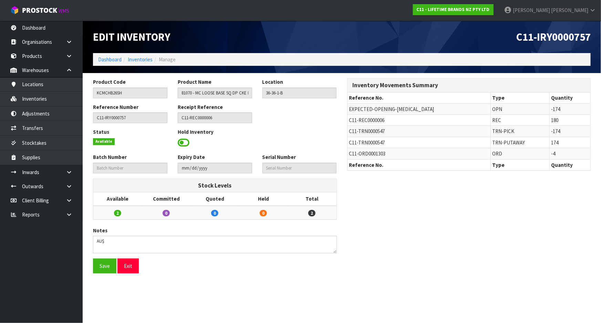
click at [183, 143] on span at bounding box center [184, 143] width 12 height 10
click at [278, 141] on span "Select an Option" at bounding box center [297, 142] width 62 height 8
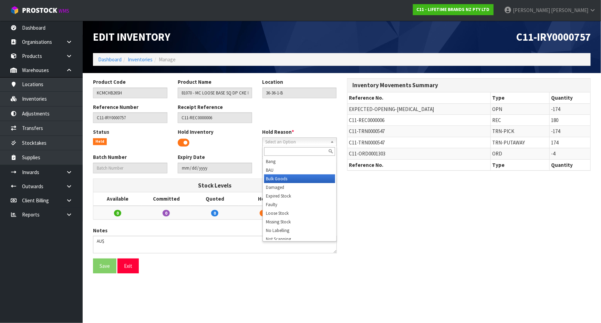
click at [278, 175] on li "Bulk Goods" at bounding box center [299, 178] width 71 height 9
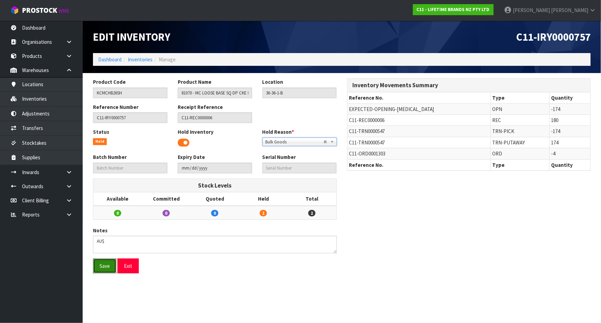
click at [104, 264] on button "Save" at bounding box center [104, 266] width 23 height 15
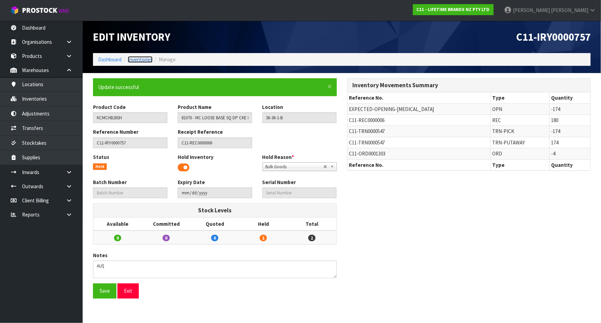
click at [143, 61] on link "Inventories" at bounding box center [140, 59] width 25 height 7
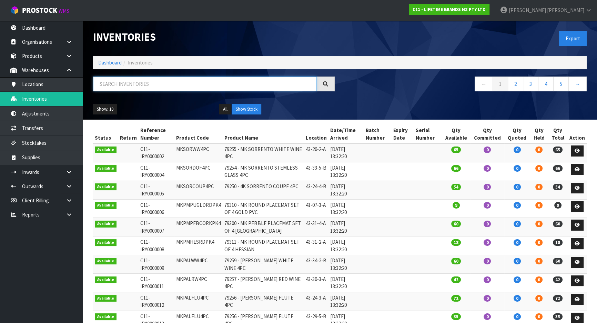
click at [152, 85] on input "text" at bounding box center [205, 84] width 224 height 15
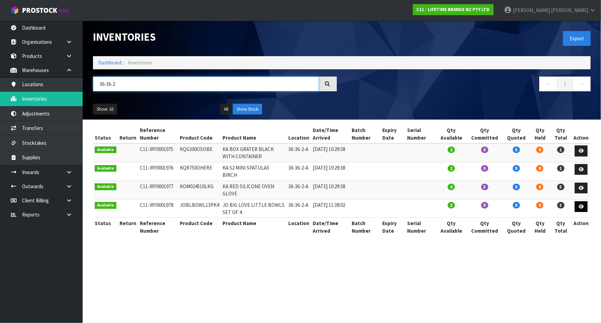
type input "36-36-2"
click at [584, 208] on icon at bounding box center [581, 206] width 5 height 4
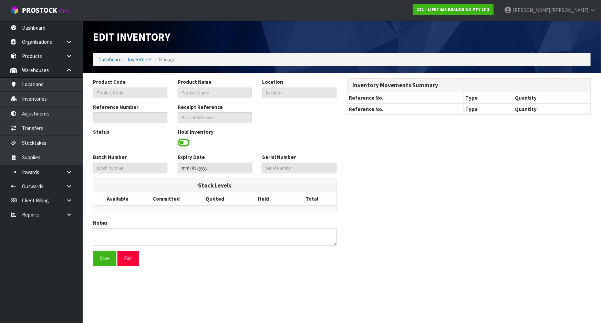
type input "JOBLBOWL13PK4"
type input "JO BIG LOVE LITTLE BOWLS SET OF 4"
type input "36-36-2-A"
type input "C11-IRY0001978"
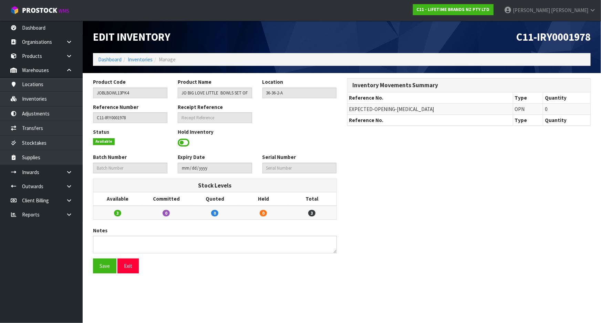
click at [186, 143] on span at bounding box center [184, 143] width 12 height 10
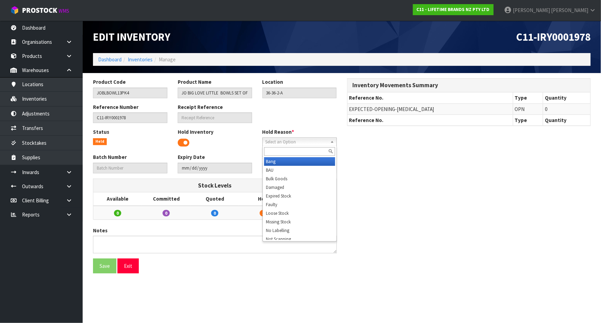
click at [266, 142] on span "Select an Option" at bounding box center [297, 142] width 62 height 8
click at [273, 175] on li "Bulk Goods" at bounding box center [299, 178] width 71 height 9
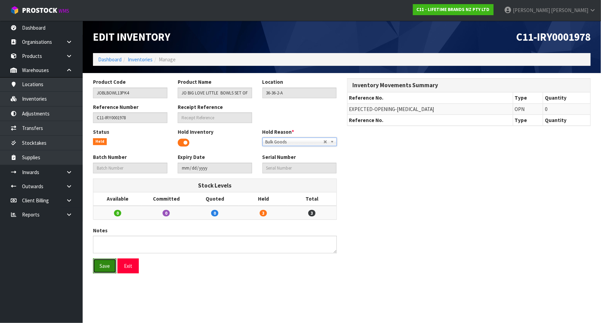
click at [109, 262] on button "Save" at bounding box center [104, 266] width 23 height 15
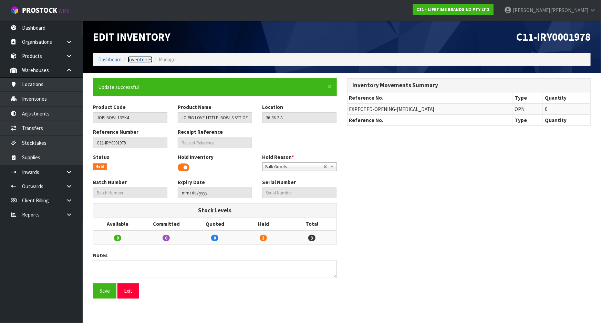
click at [139, 60] on link "Inventories" at bounding box center [140, 59] width 25 height 7
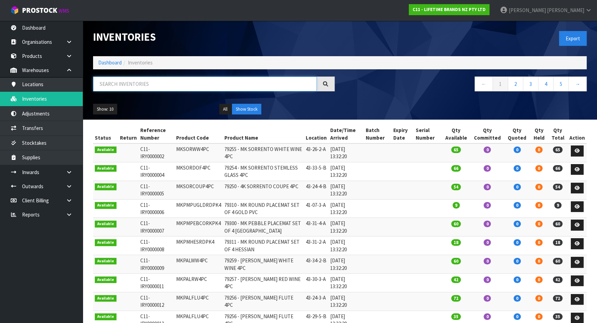
click at [158, 87] on input "text" at bounding box center [205, 84] width 224 height 15
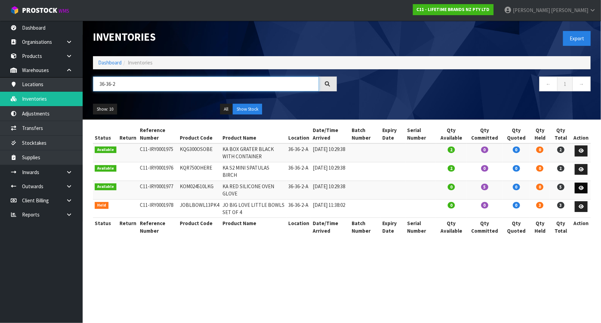
type input "36-36-2"
click at [578, 187] on link at bounding box center [581, 188] width 13 height 11
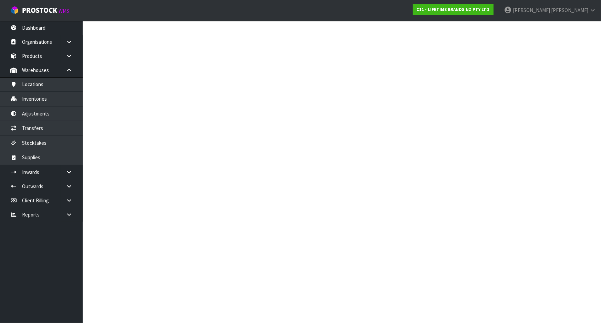
type input "KOM024510LKG"
type input "KA RED SILICONE OVEN GLOVE"
type input "36-36-2-A"
type input "C11-IRY0001977"
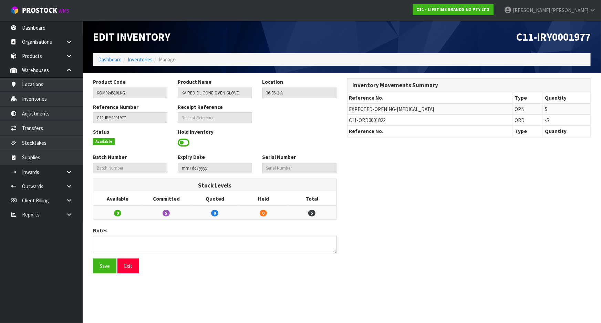
click at [183, 142] on span at bounding box center [184, 143] width 12 height 10
click at [184, 143] on span at bounding box center [184, 143] width 12 height 10
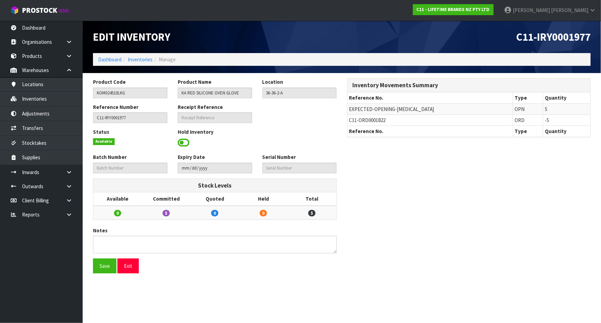
click at [184, 143] on span at bounding box center [184, 143] width 12 height 10
click at [185, 142] on span at bounding box center [184, 143] width 12 height 10
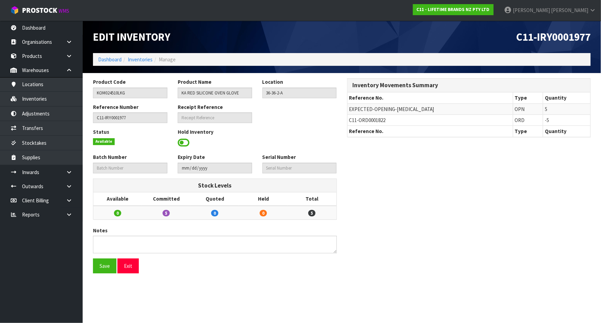
click at [185, 142] on span at bounding box center [184, 143] width 12 height 10
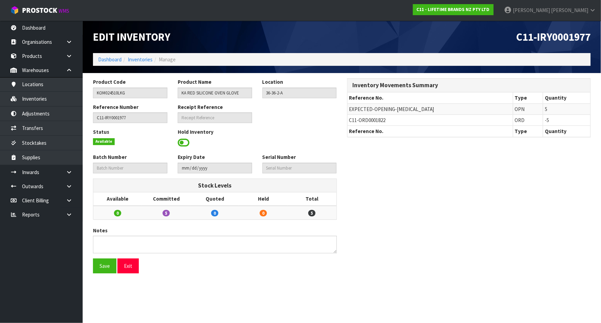
click at [185, 142] on span at bounding box center [184, 143] width 12 height 10
click at [121, 92] on input "KOM024510LKG" at bounding box center [130, 93] width 74 height 11
click at [140, 58] on link "Inventories" at bounding box center [140, 59] width 25 height 7
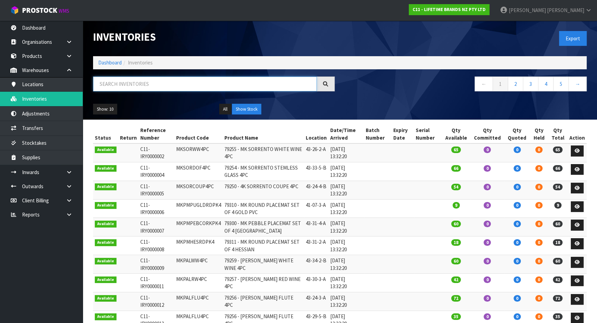
drag, startPoint x: 125, startPoint y: 82, endPoint x: 123, endPoint y: 80, distance: 3.7
click at [123, 80] on input "text" at bounding box center [205, 84] width 224 height 15
paste input "KOM024510LKG"
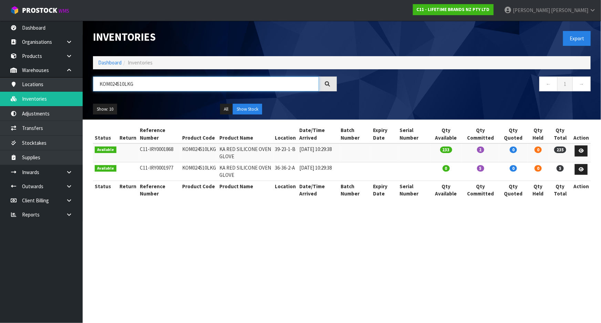
click at [139, 82] on input "KOM024510LKG" at bounding box center [206, 84] width 226 height 15
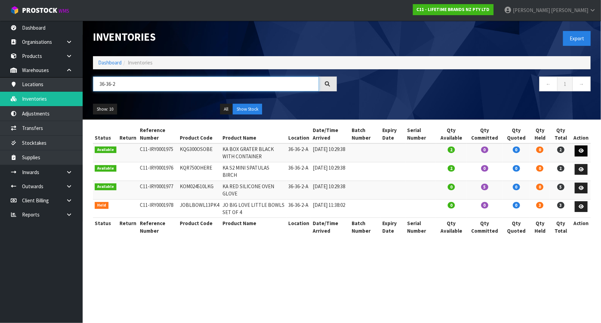
type input "36-36-2"
click at [580, 152] on icon at bounding box center [581, 151] width 5 height 4
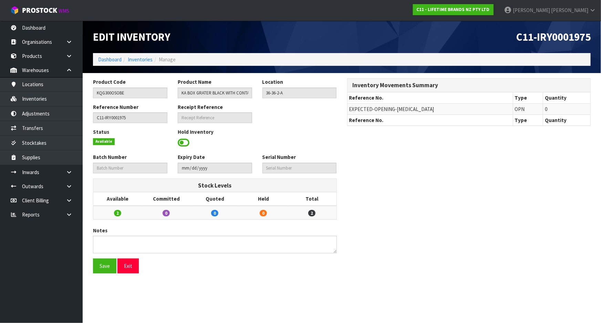
click at [183, 141] on span at bounding box center [184, 143] width 12 height 10
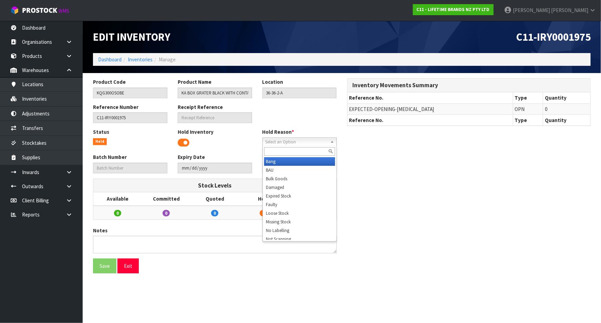
click at [323, 141] on span "Select an Option" at bounding box center [297, 142] width 62 height 8
click at [310, 175] on li "Bulk Goods" at bounding box center [299, 178] width 71 height 9
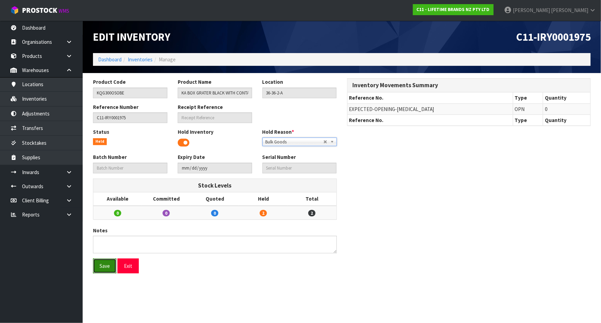
click at [105, 265] on button "Save" at bounding box center [104, 266] width 23 height 15
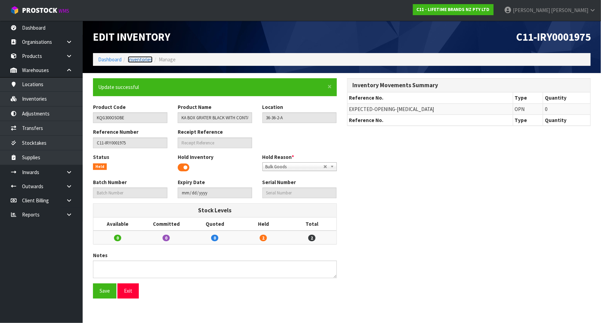
click at [141, 60] on link "Inventories" at bounding box center [140, 59] width 25 height 7
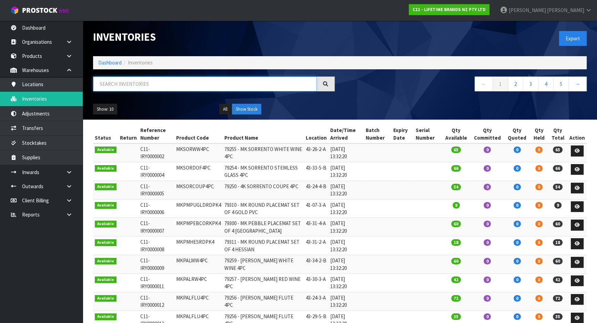
click at [151, 84] on input "text" at bounding box center [205, 84] width 224 height 15
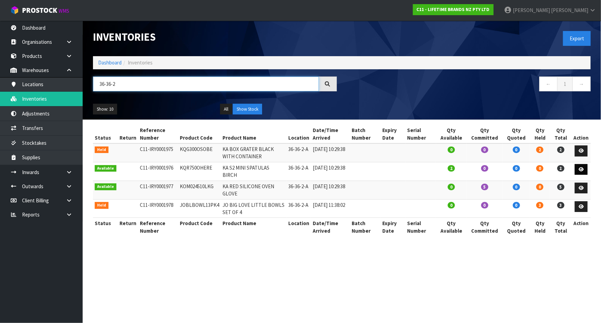
type input "36-36-2"
click at [584, 170] on icon at bounding box center [581, 169] width 5 height 4
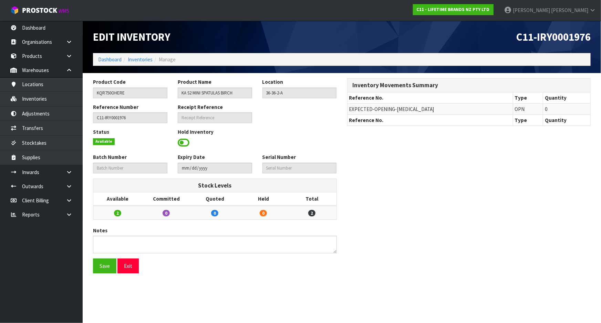
click at [187, 143] on span at bounding box center [184, 143] width 12 height 10
click at [279, 143] on span "Select an Option" at bounding box center [297, 142] width 62 height 8
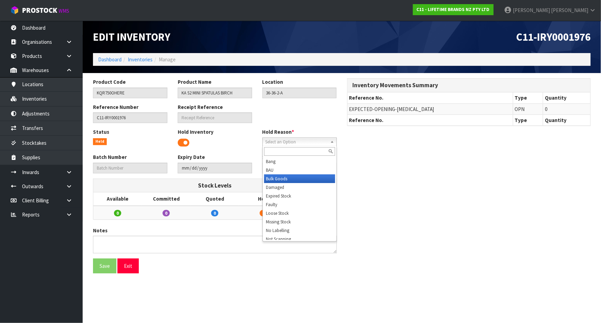
click at [275, 181] on li "Bulk Goods" at bounding box center [299, 178] width 71 height 9
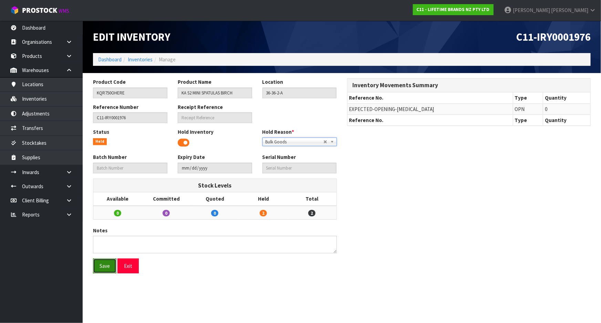
click at [109, 268] on button "Save" at bounding box center [104, 266] width 23 height 15
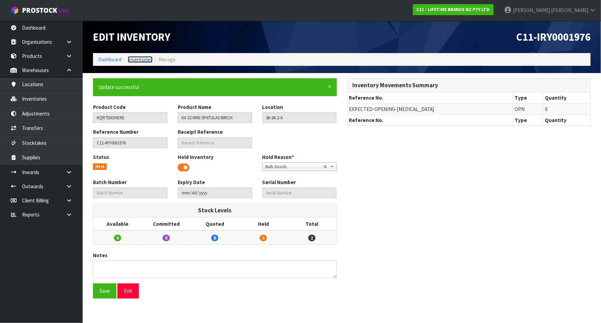
click at [148, 60] on link "Inventories" at bounding box center [140, 59] width 25 height 7
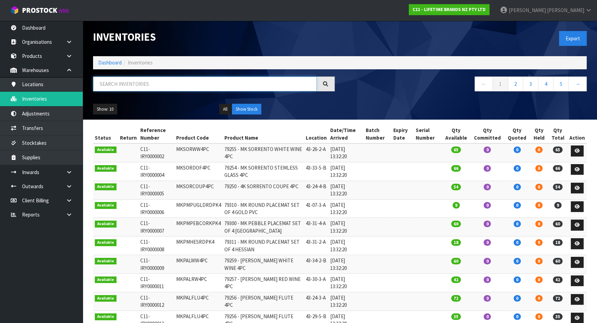
click at [156, 84] on input "text" at bounding box center [205, 84] width 224 height 15
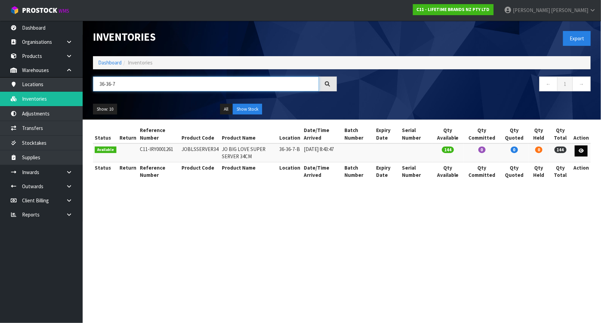
type input "36-36-7"
click at [582, 152] on icon at bounding box center [581, 151] width 5 height 4
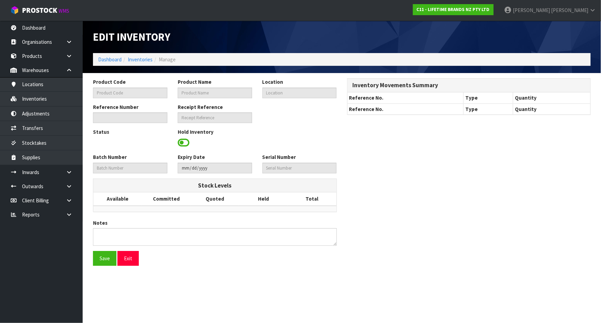
type input "JOBLSSERVER34"
type input "JO BIG LOVE SUPER SERVER 34CM"
type input "36-36-7-B"
type input "C11-IRY0001261"
type input "C11-REC0000040"
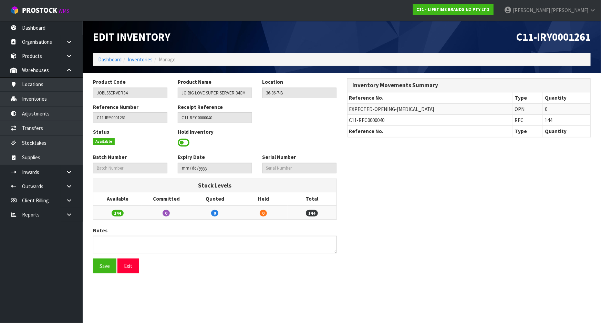
click at [183, 141] on span at bounding box center [184, 143] width 12 height 10
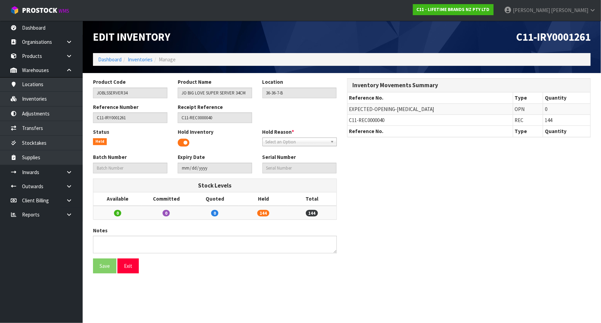
click at [301, 143] on span "Select an Option" at bounding box center [297, 142] width 62 height 8
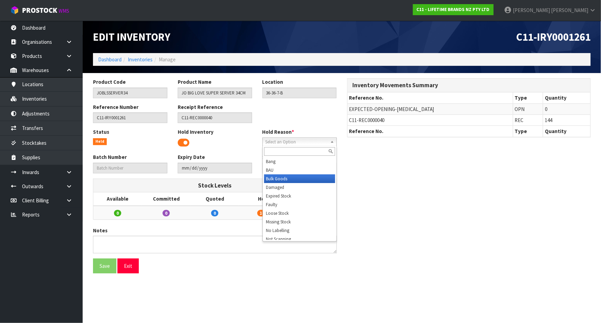
click at [290, 179] on li "Bulk Goods" at bounding box center [299, 178] width 71 height 9
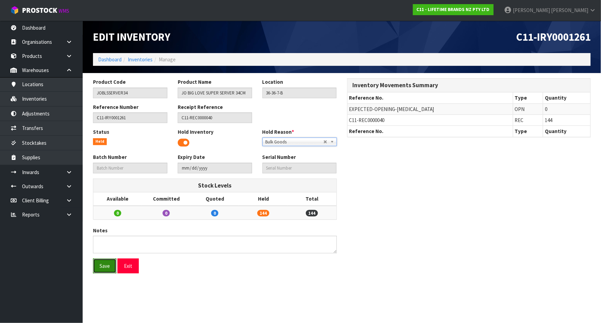
click at [108, 261] on button "Save" at bounding box center [104, 266] width 23 height 15
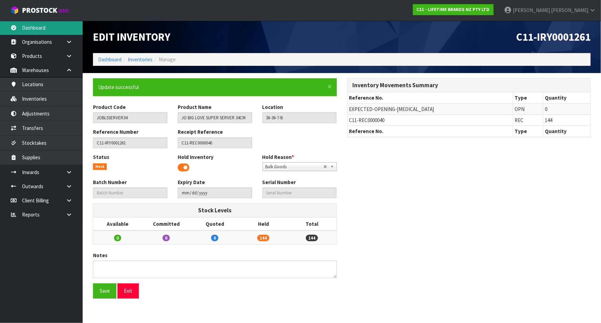
click at [27, 30] on link "Dashboard" at bounding box center [41, 28] width 83 height 14
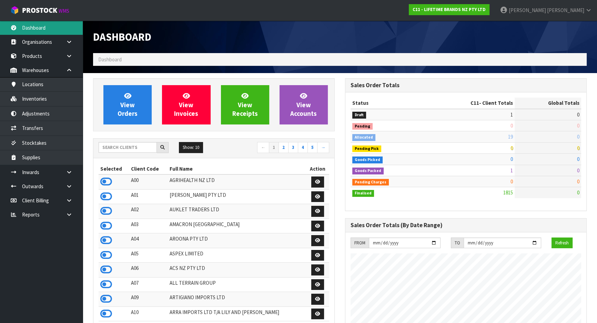
scroll to position [521, 252]
